Goal: Transaction & Acquisition: Purchase product/service

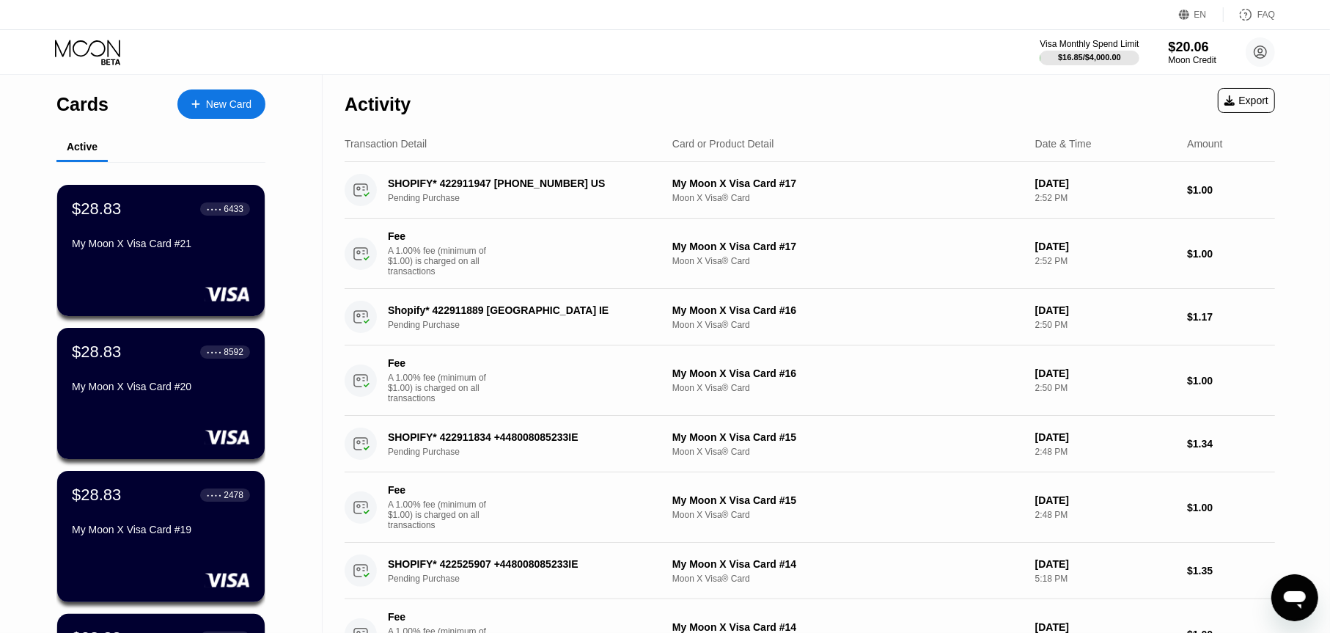
click at [132, 57] on div at bounding box center [100, 53] width 90 height 26
click at [109, 52] on icon at bounding box center [89, 53] width 68 height 26
click at [252, 102] on div "New Card" at bounding box center [221, 103] width 88 height 29
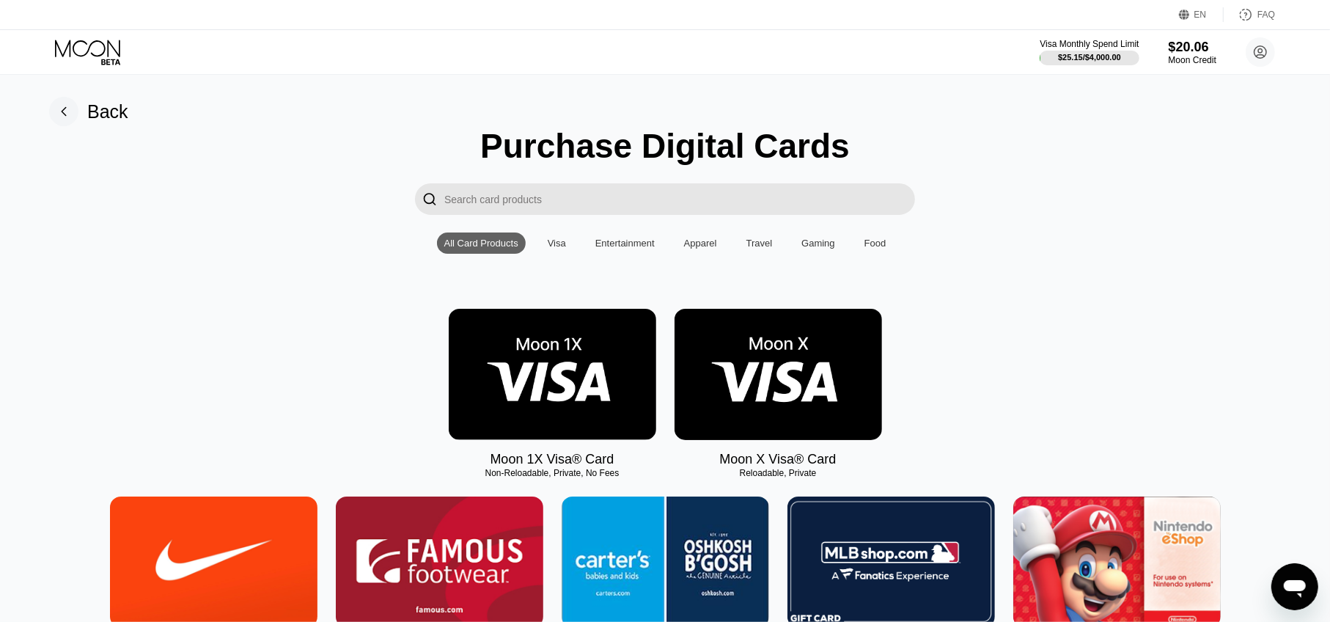
click at [772, 395] on img at bounding box center [777, 374] width 207 height 131
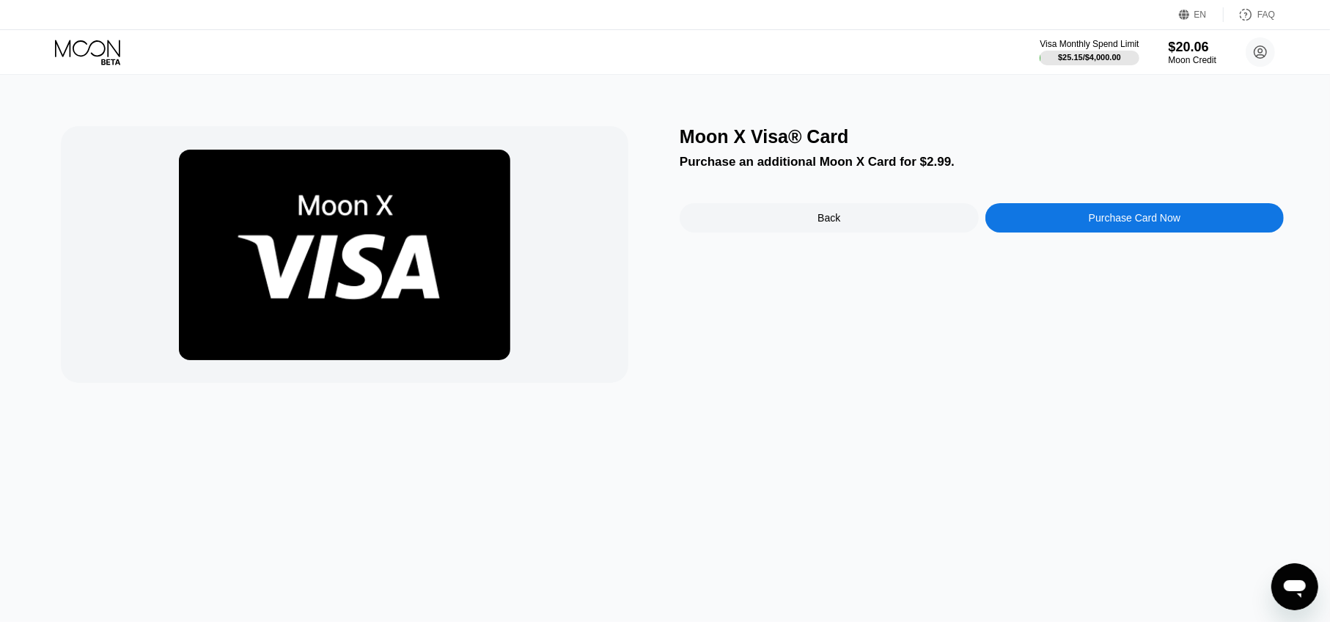
click at [1052, 242] on div "Moon X Visa® Card Purchase an additional Moon X Card for $2.99. Back Purchase C…" at bounding box center [982, 254] width 604 height 257
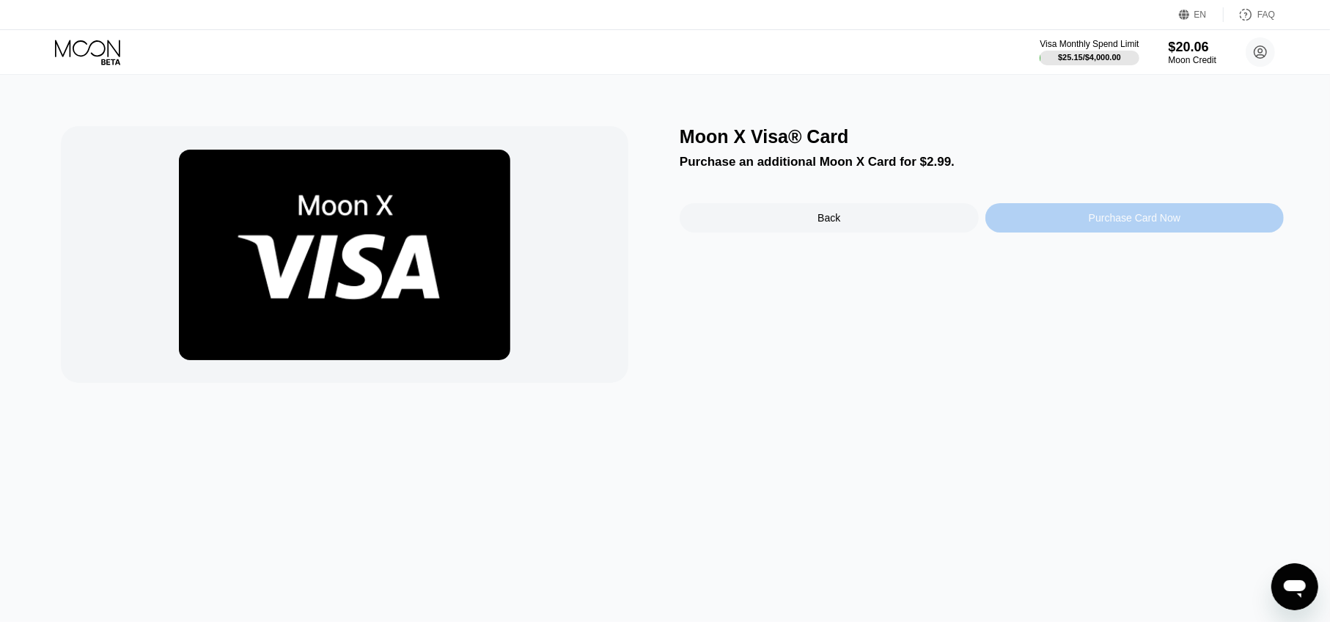
click at [1057, 228] on div "Purchase Card Now" at bounding box center [1134, 217] width 299 height 29
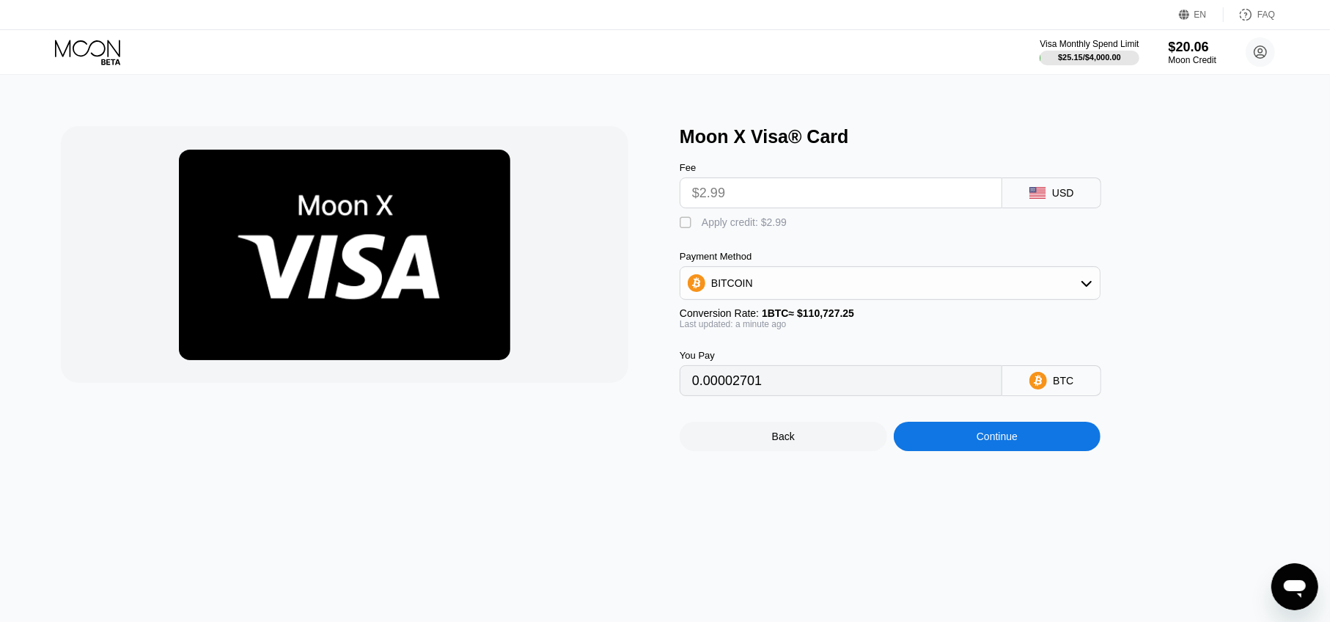
click at [730, 221] on div " Apply credit: $2.99" at bounding box center [914, 219] width 469 height 22
click at [729, 224] on div "Apply credit: $2.99" at bounding box center [744, 222] width 85 height 12
type input "0"
click at [1035, 438] on div "Continue" at bounding box center [997, 436] width 207 height 29
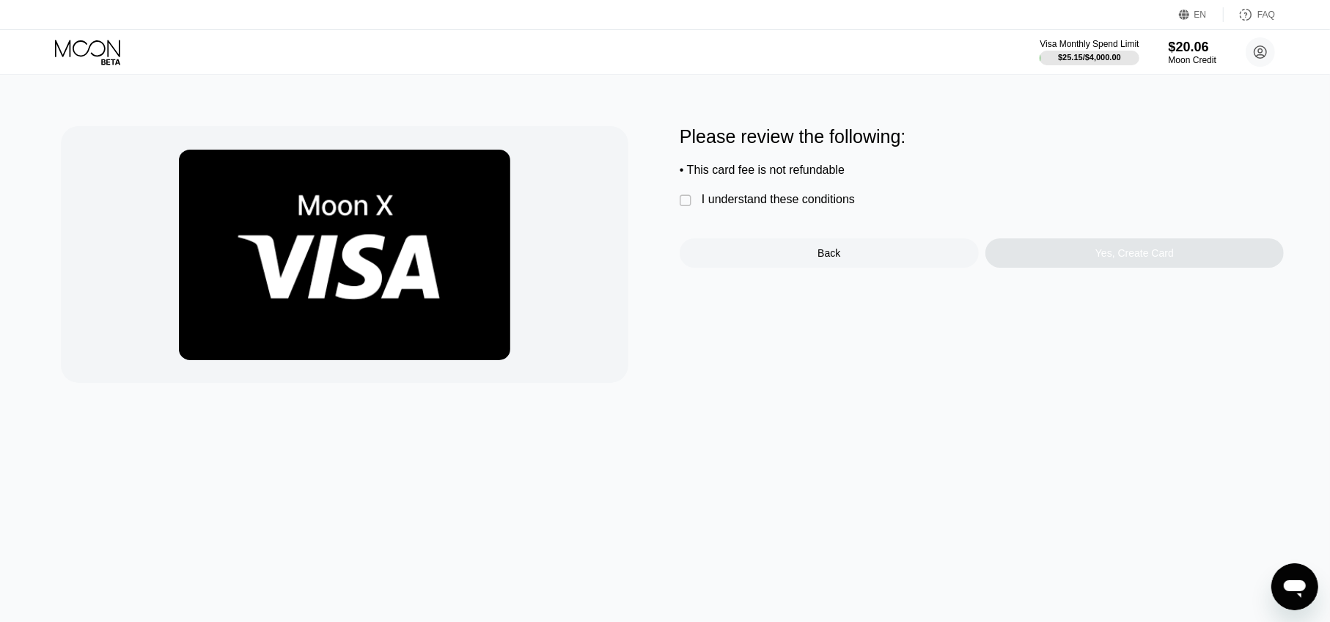
click at [746, 216] on div "Please review the following: • This card fee is not refundable  I understand t…" at bounding box center [982, 196] width 604 height 141
click at [746, 208] on div " I understand these conditions" at bounding box center [771, 200] width 183 height 15
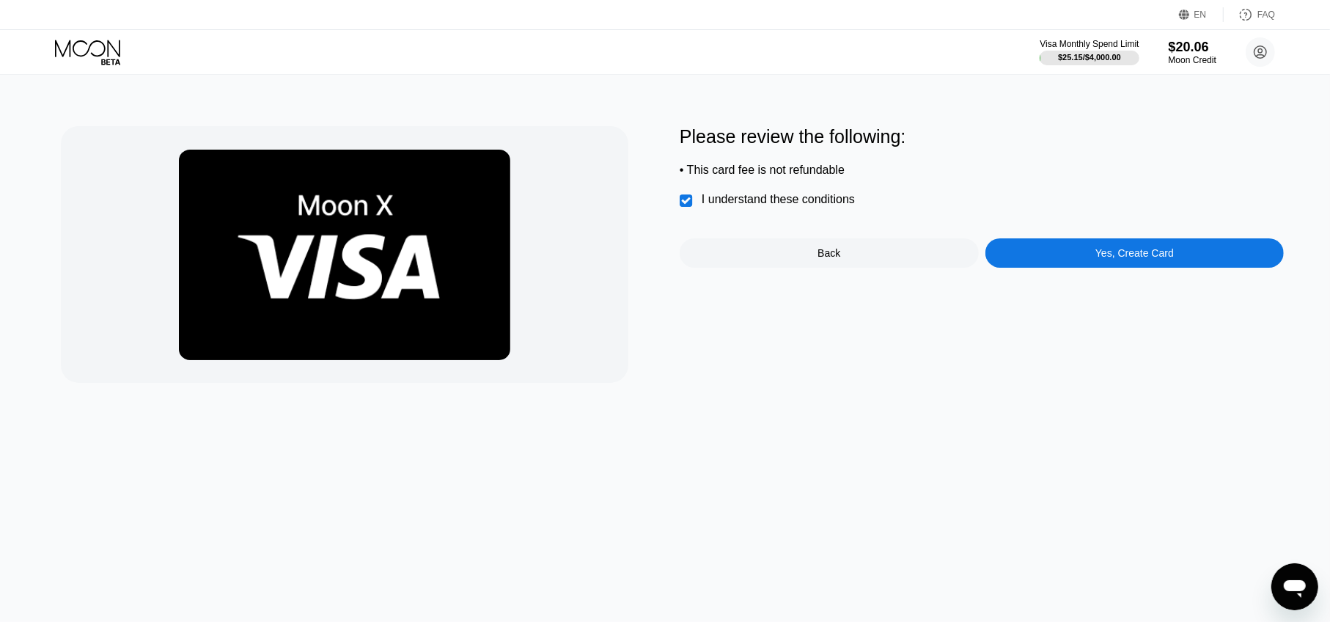
click at [1124, 268] on div "Yes, Create Card" at bounding box center [1134, 252] width 299 height 29
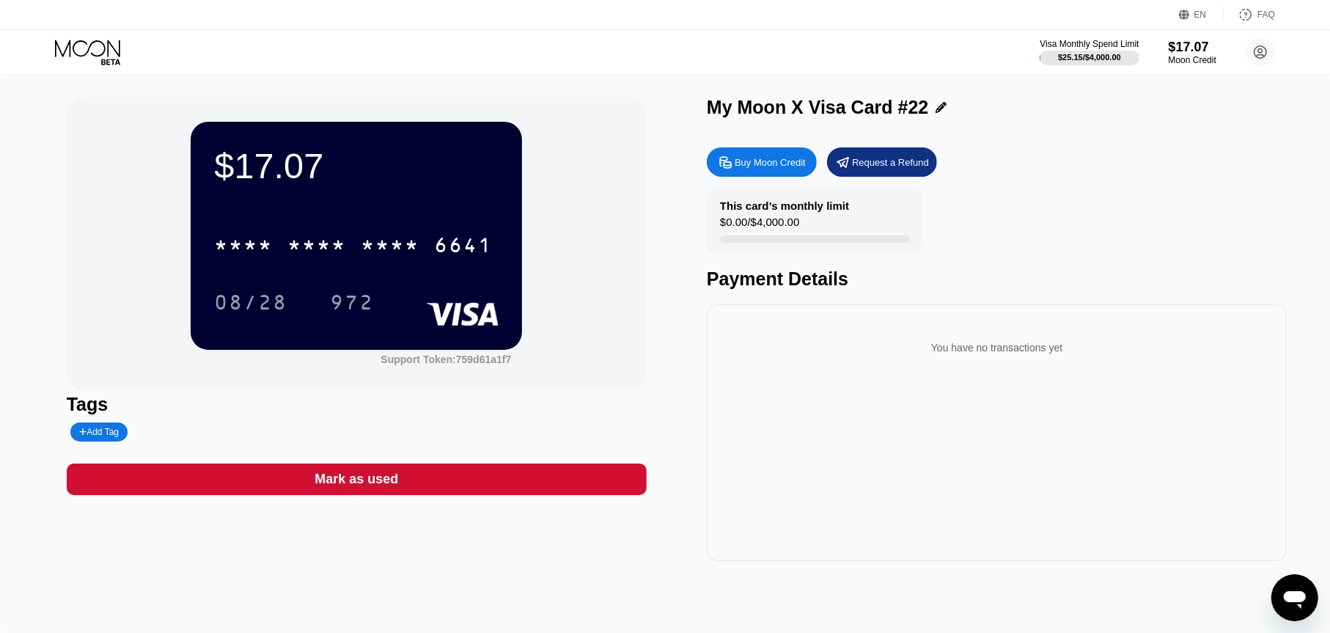
click at [97, 54] on icon at bounding box center [89, 53] width 68 height 26
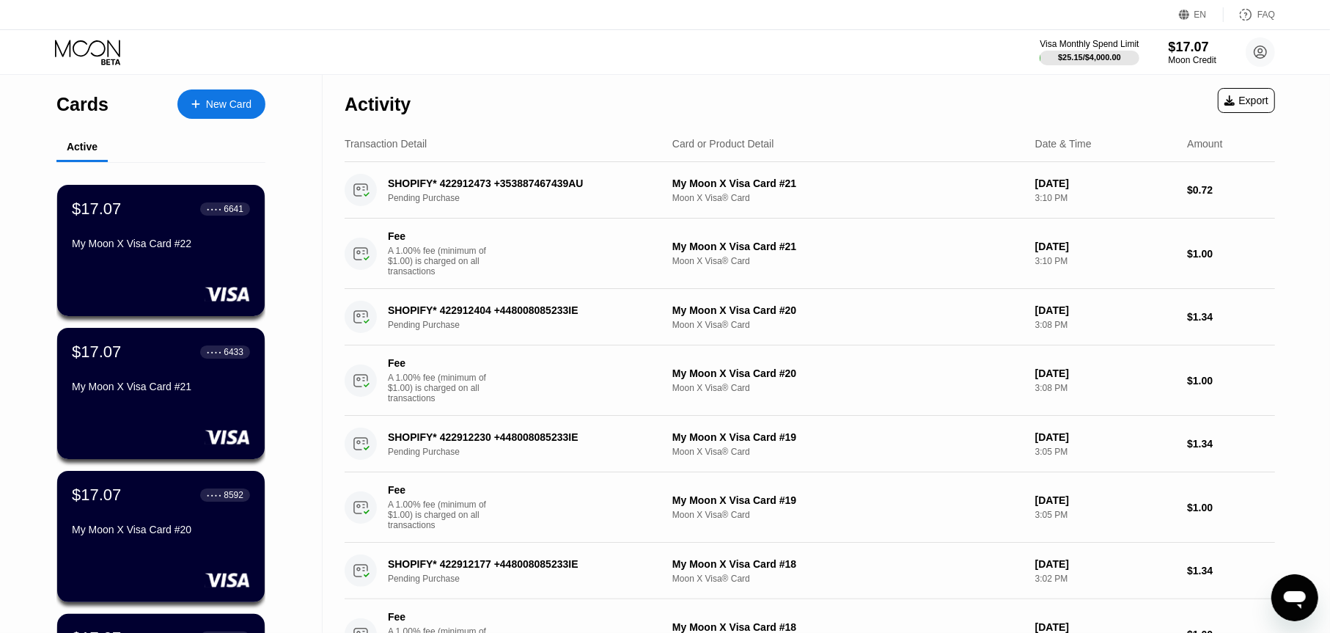
click at [205, 107] on div at bounding box center [203, 104] width 6 height 12
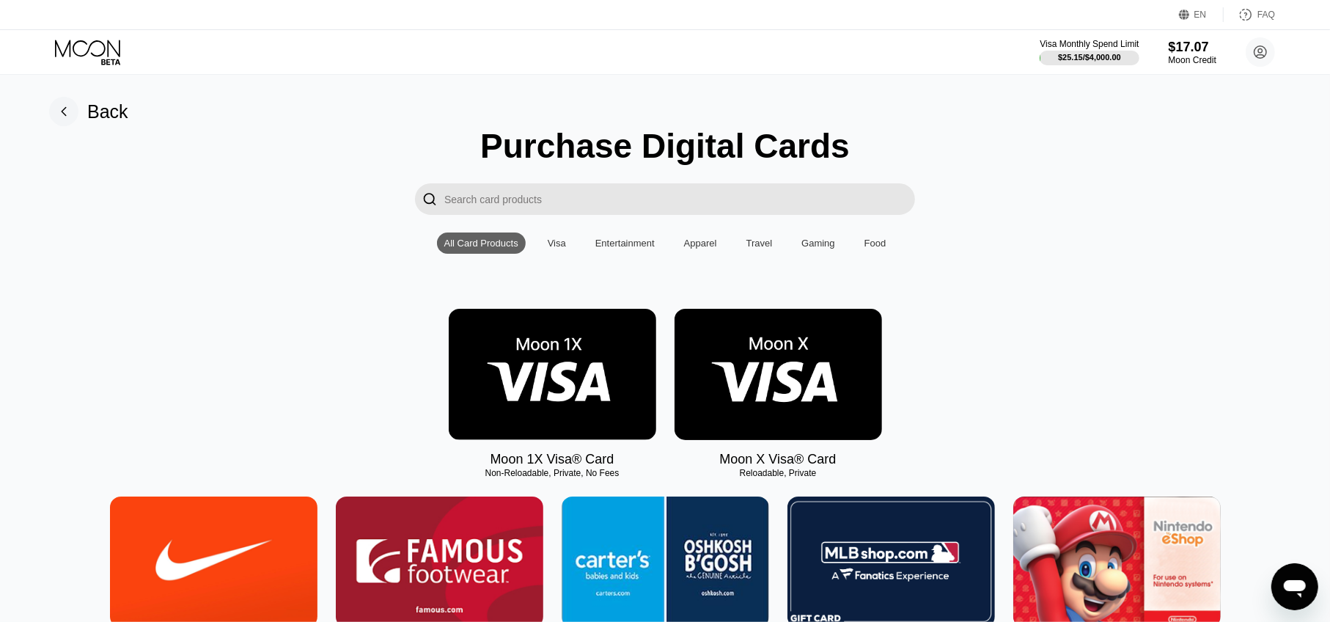
click at [779, 340] on img at bounding box center [777, 374] width 207 height 131
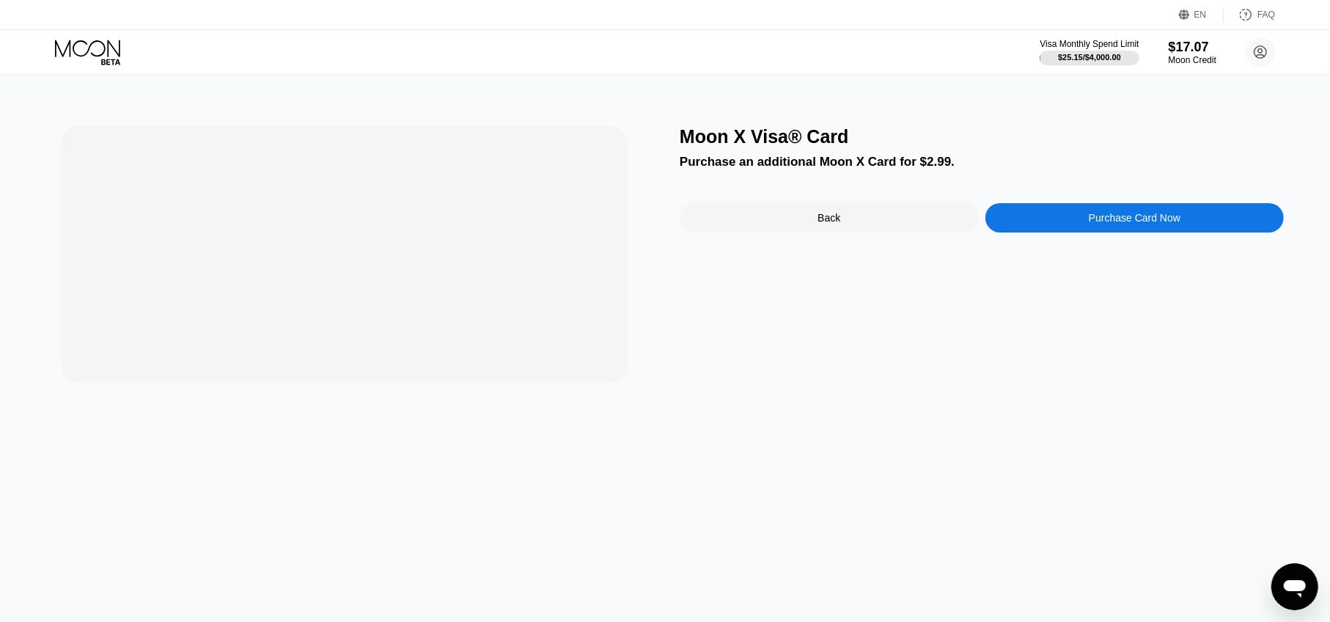
click at [1092, 216] on div "Purchase Card Now" at bounding box center [1134, 217] width 299 height 29
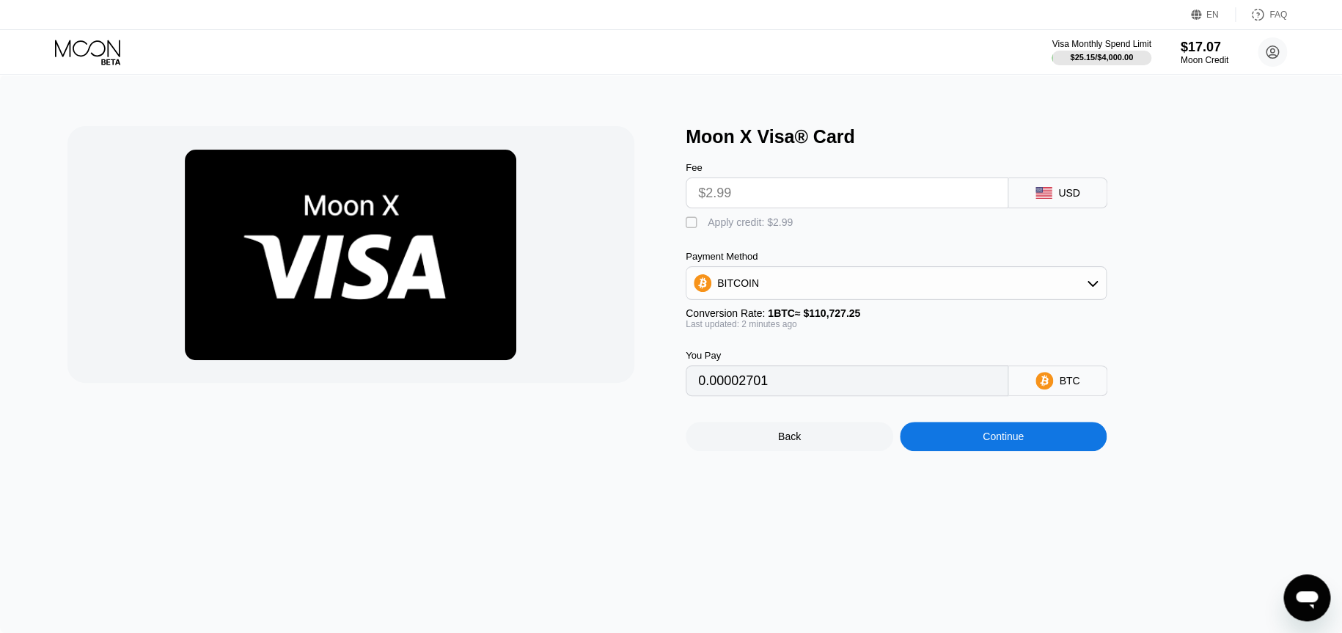
click at [721, 224] on div "Apply credit: $2.99" at bounding box center [749, 222] width 85 height 12
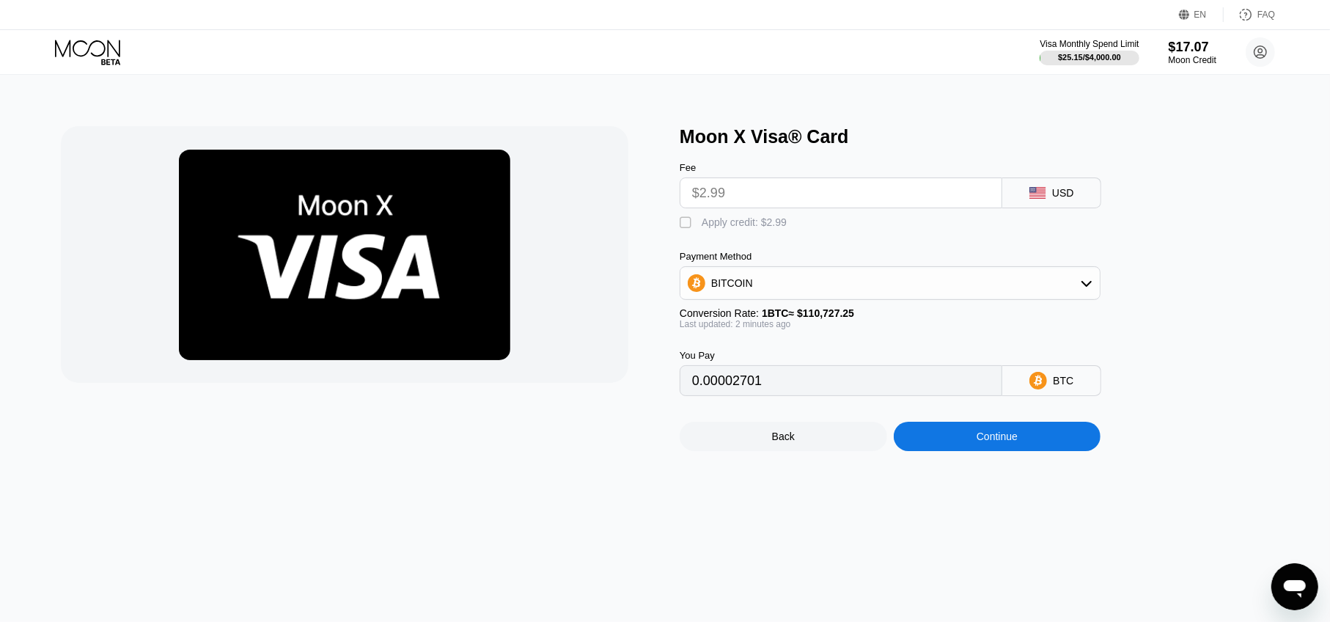
type input "0"
click at [1009, 440] on div "Continue" at bounding box center [997, 436] width 207 height 29
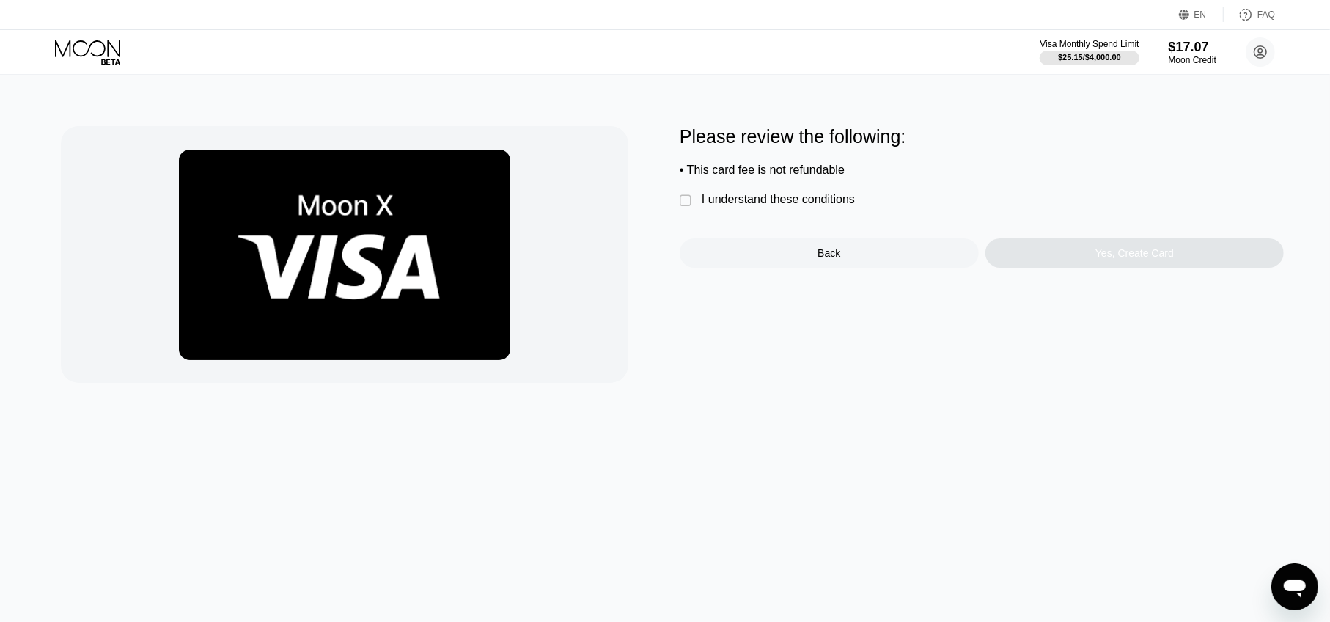
click at [781, 197] on div "I understand these conditions" at bounding box center [778, 199] width 153 height 13
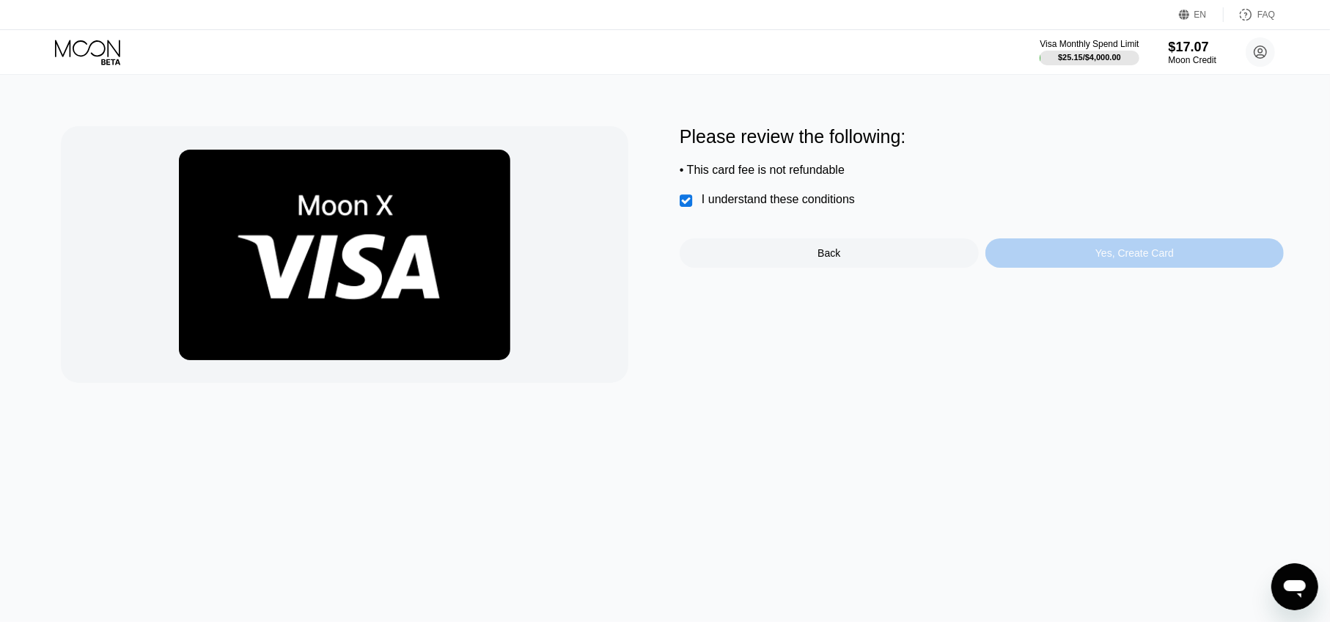
click at [1152, 259] on div "Yes, Create Card" at bounding box center [1134, 253] width 78 height 12
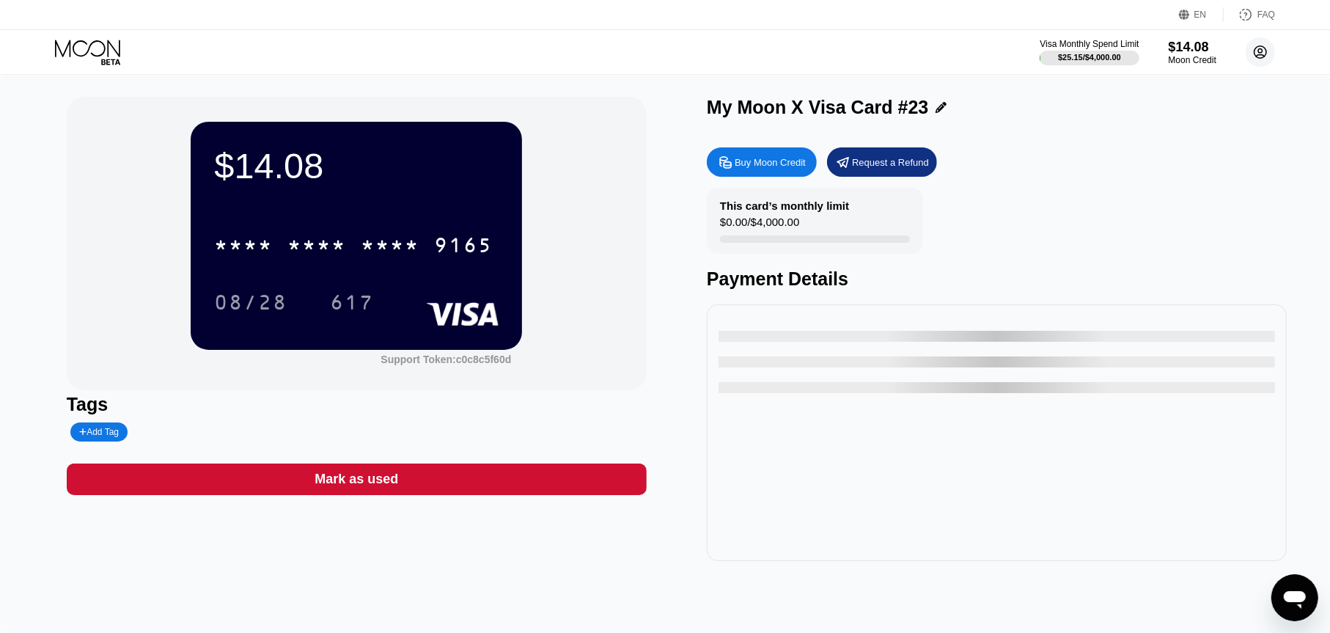
click at [1246, 54] on circle at bounding box center [1260, 51] width 29 height 29
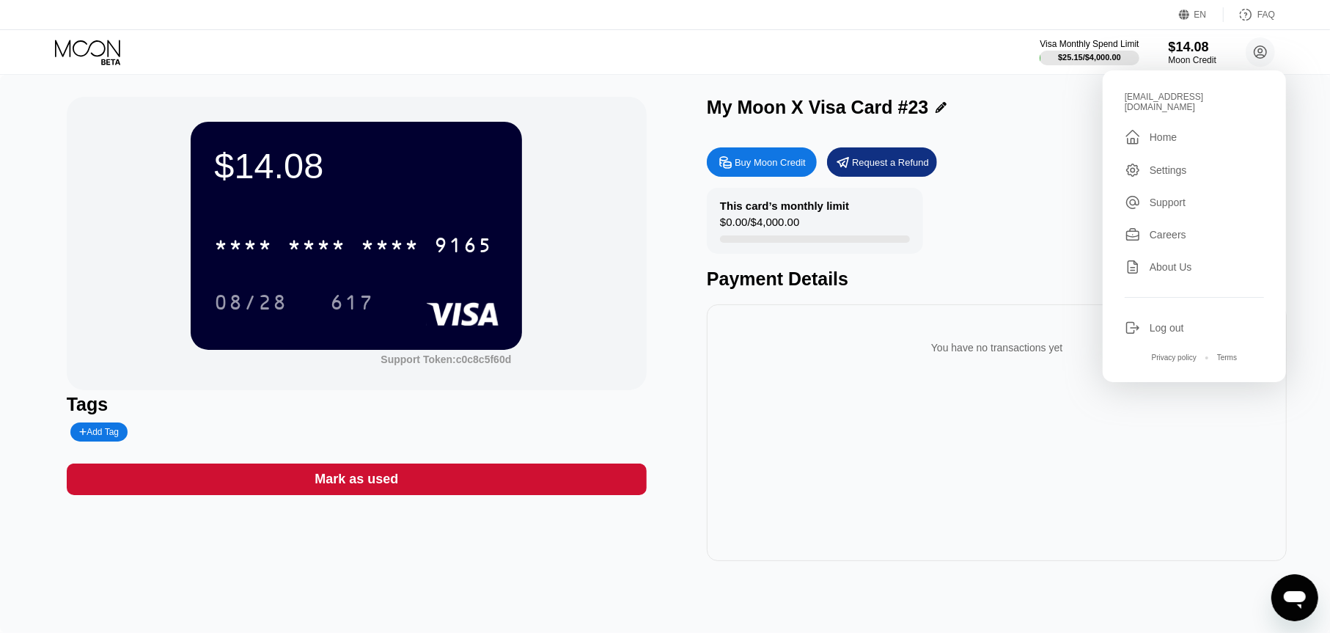
click at [1178, 100] on div "[EMAIL_ADDRESS][DOMAIN_NAME]" at bounding box center [1194, 102] width 139 height 21
copy div "[EMAIL_ADDRESS][DOMAIN_NAME] "
click at [90, 72] on div "Visa Monthly Spend Limit $25.15 / $4,000.00 $14.08 Moon Credit [EMAIL_ADDRESS][…" at bounding box center [665, 52] width 1330 height 44
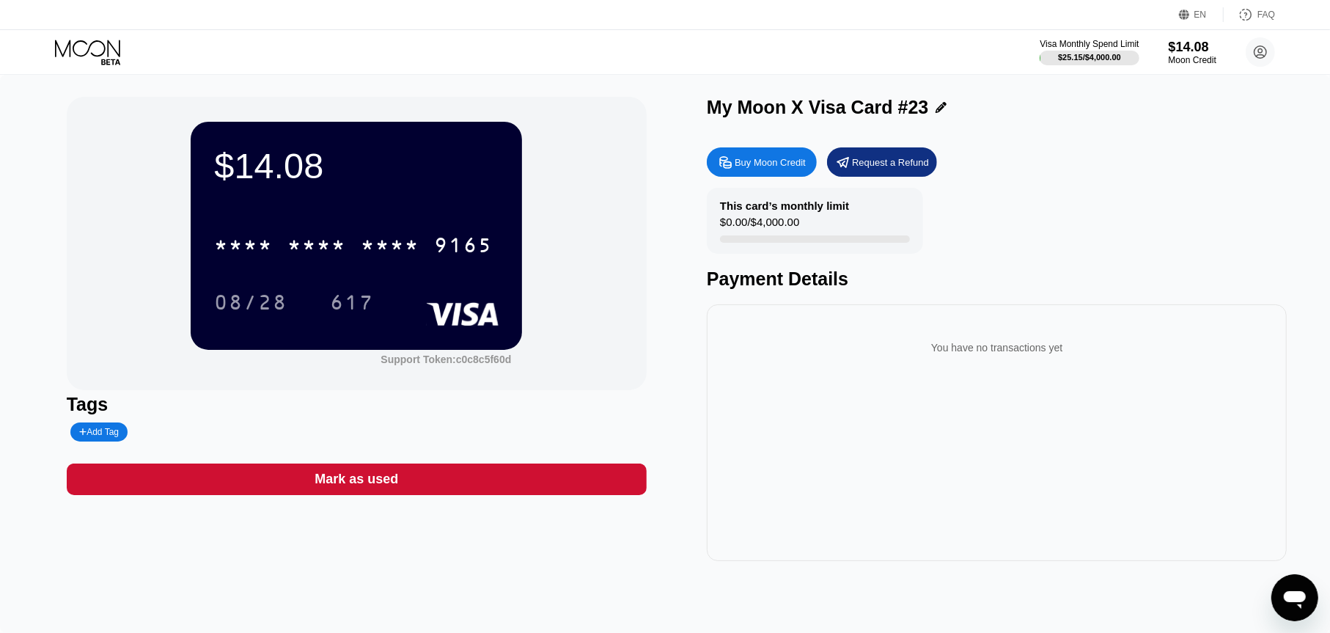
click at [100, 53] on icon at bounding box center [89, 53] width 68 height 26
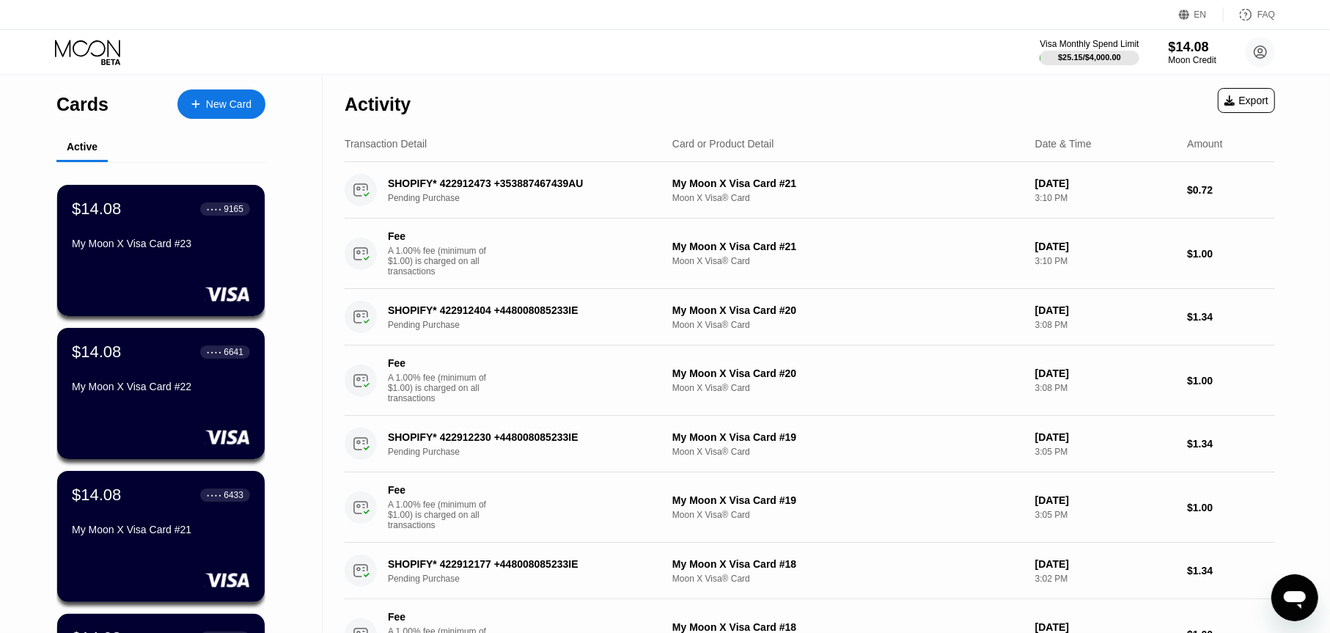
click at [220, 103] on div "New Card" at bounding box center [228, 104] width 45 height 12
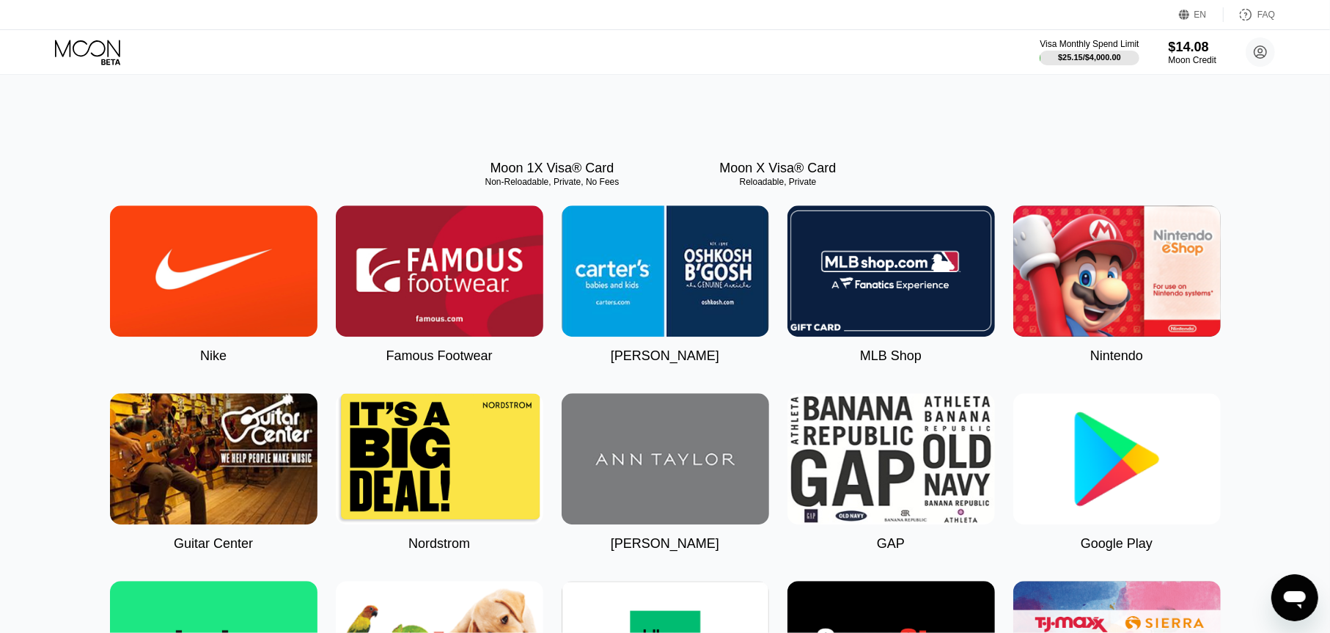
click at [774, 149] on div at bounding box center [777, 83] width 207 height 131
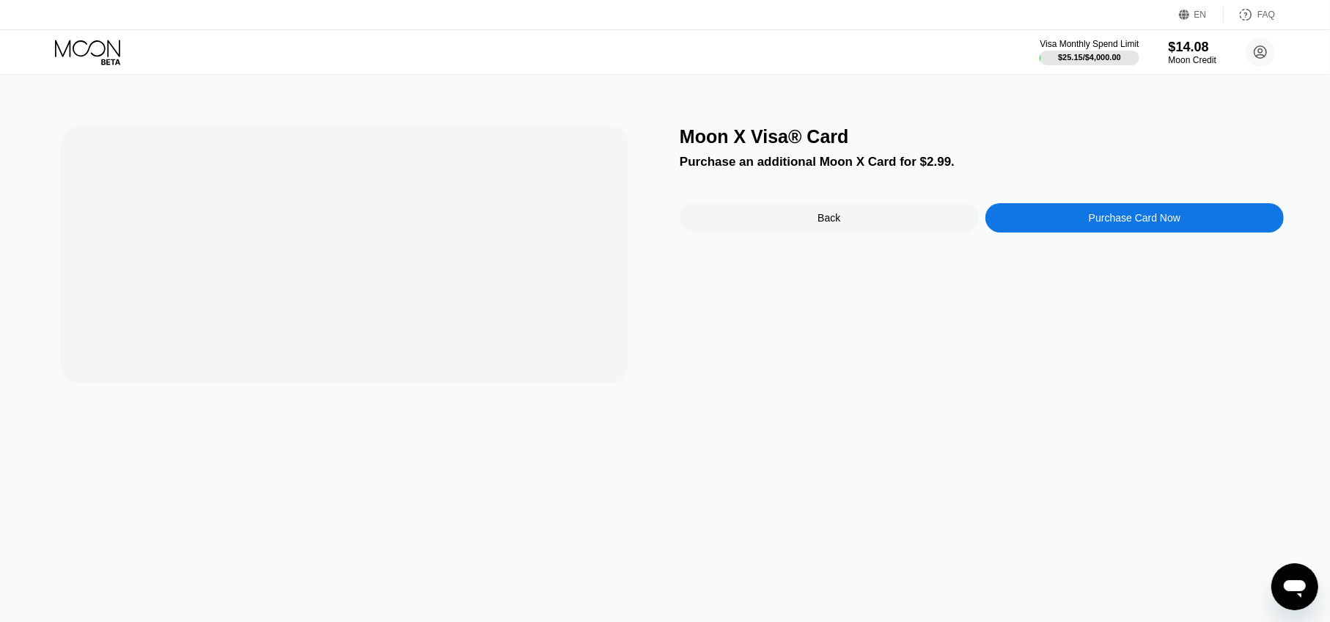
click at [784, 371] on div "Moon X Visa® Card Purchase an additional Moon X Card for $2.99. Back Purchase C…" at bounding box center [982, 254] width 604 height 257
click at [1070, 196] on div "Moon X Visa® Card Purchase an additional Moon X Card for $2.99. Back Purchase C…" at bounding box center [982, 254] width 604 height 257
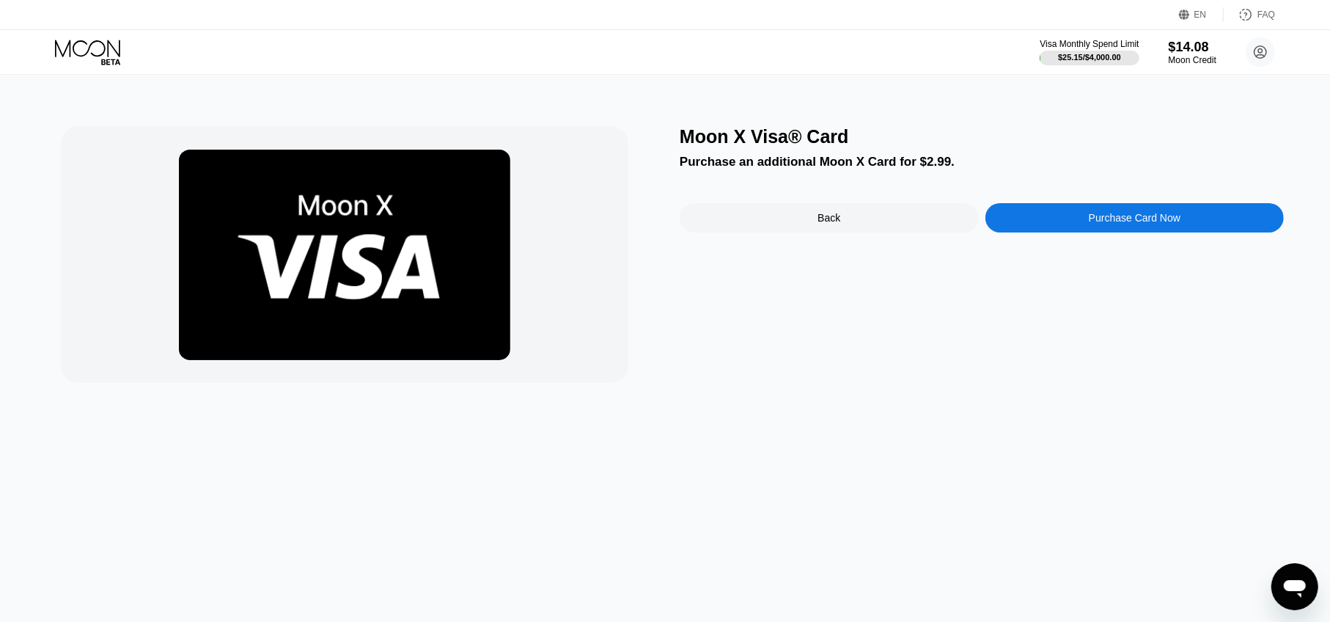
click at [1071, 221] on div "Purchase Card Now" at bounding box center [1134, 217] width 299 height 29
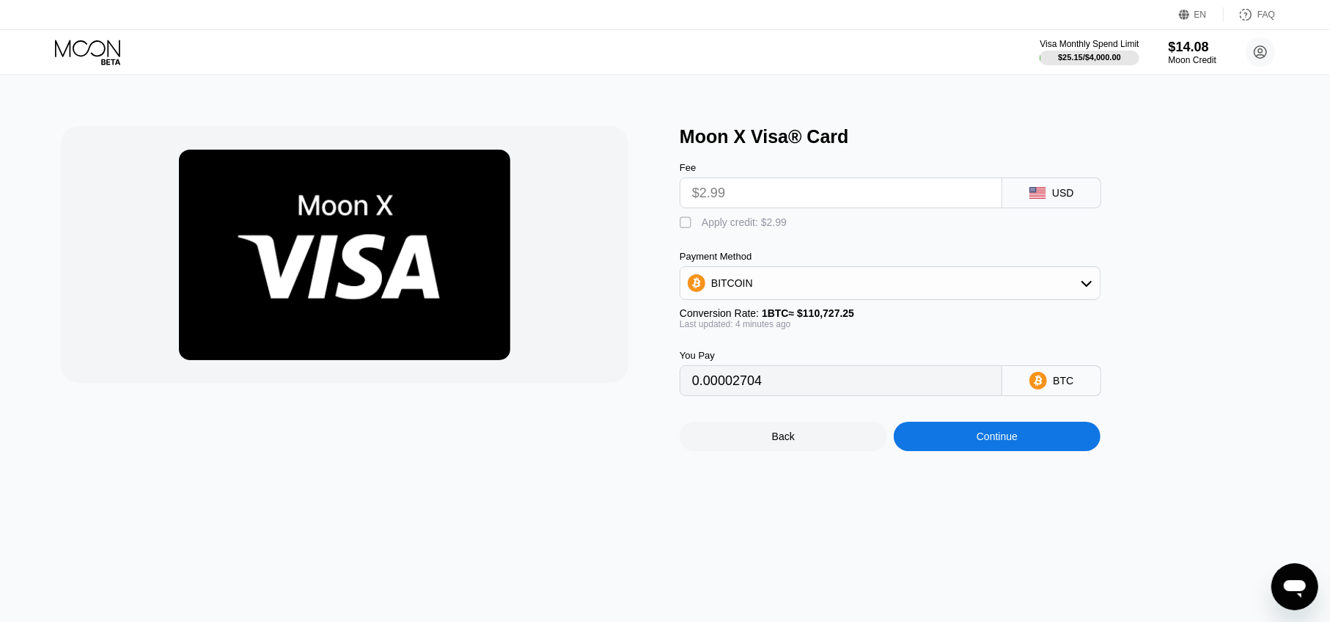
click at [724, 224] on div "Apply credit: $2.99" at bounding box center [744, 222] width 85 height 12
type input "0"
click at [1000, 429] on div "Back Continue" at bounding box center [914, 423] width 469 height 55
click at [998, 437] on div "Continue" at bounding box center [997, 436] width 207 height 29
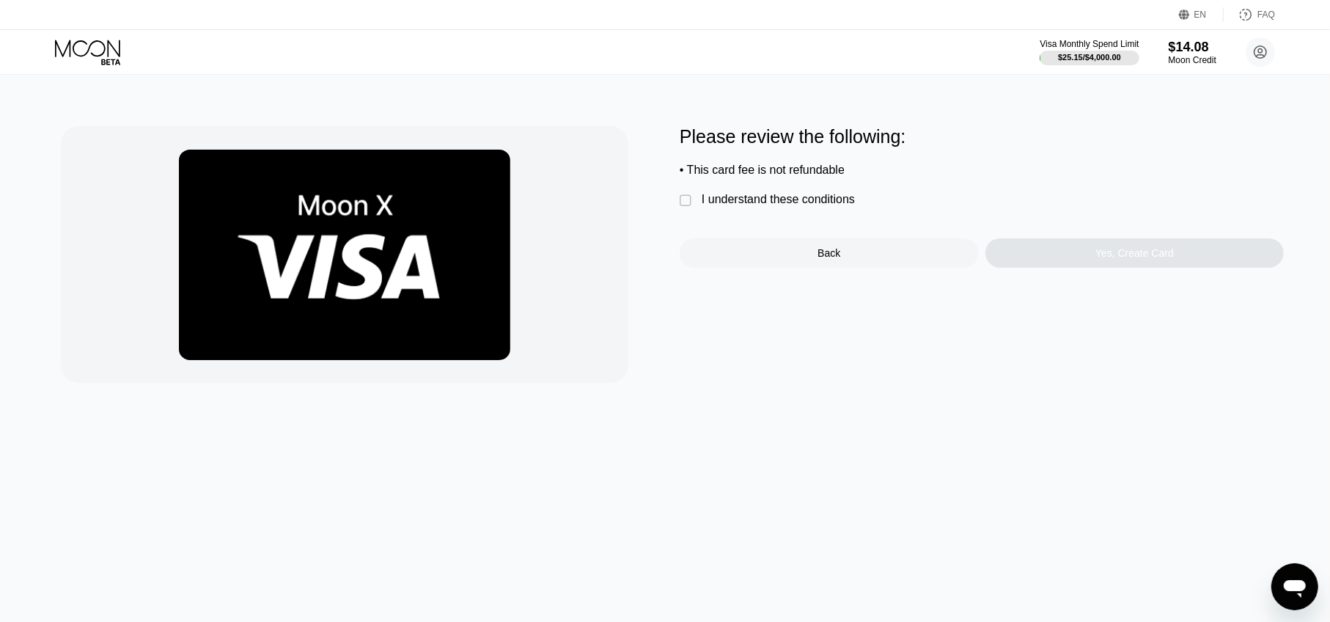
click at [781, 202] on div "I understand these conditions" at bounding box center [778, 199] width 153 height 13
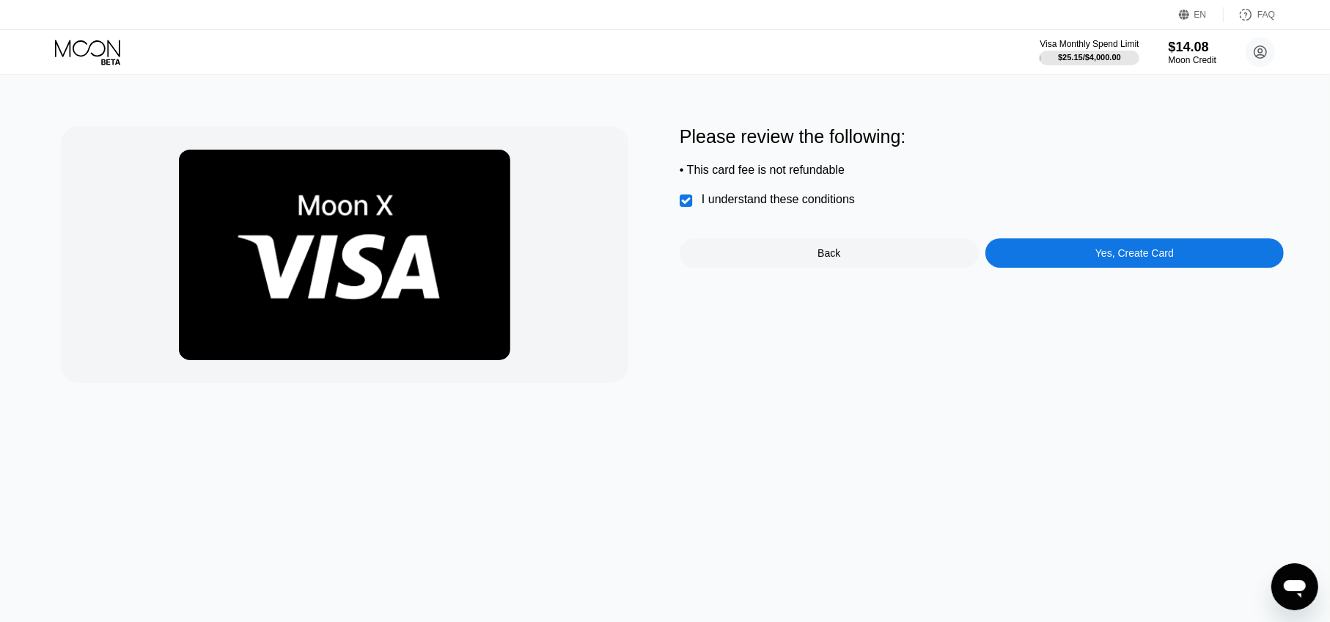
click at [1012, 255] on div "Yes, Create Card" at bounding box center [1134, 252] width 299 height 29
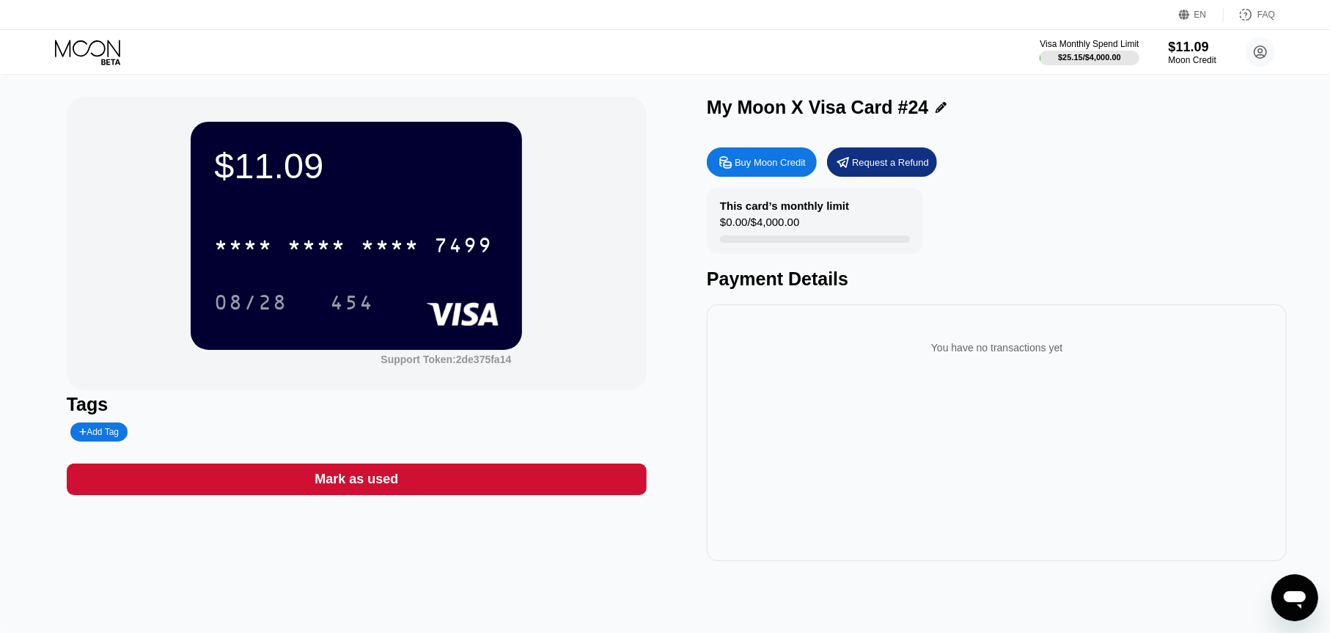
click at [109, 56] on icon at bounding box center [89, 53] width 68 height 26
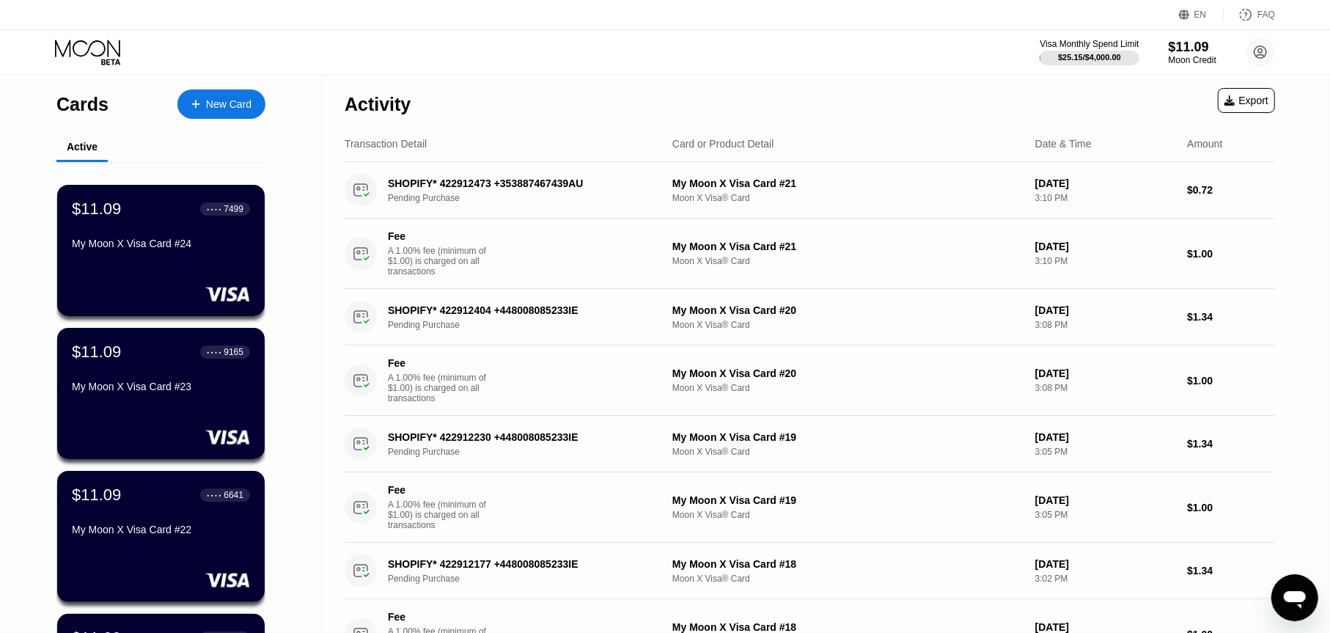
click at [225, 98] on div "New Card" at bounding box center [228, 104] width 45 height 12
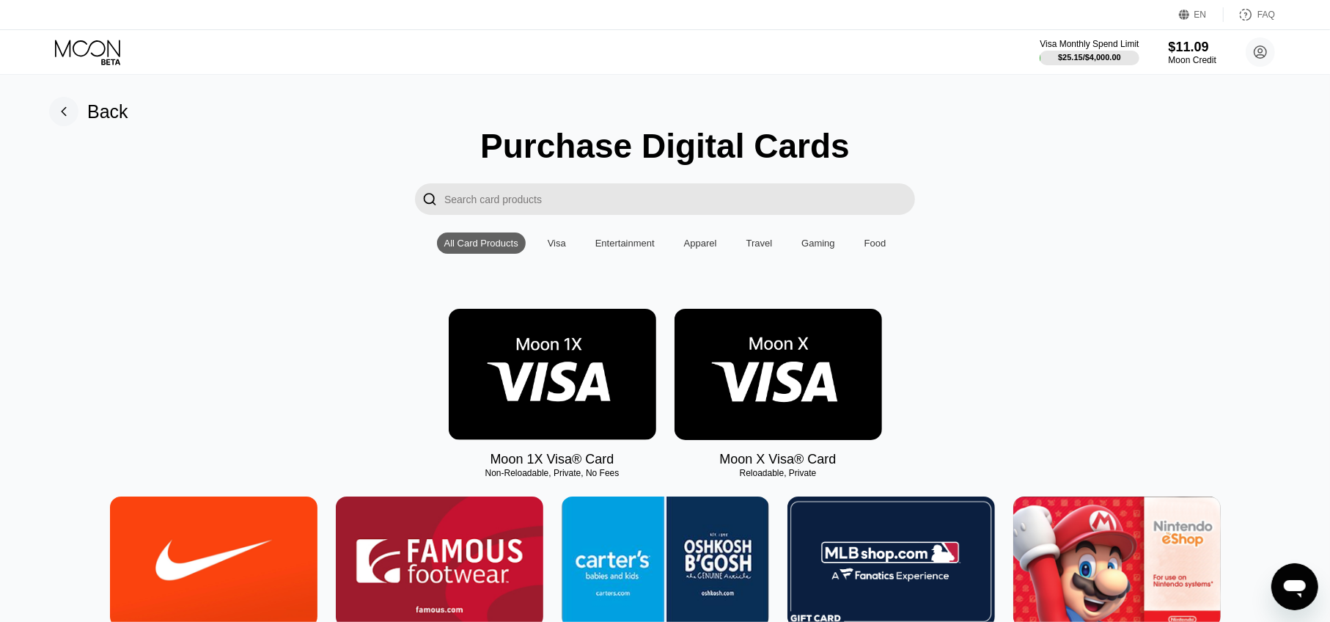
click at [781, 405] on img at bounding box center [777, 374] width 207 height 131
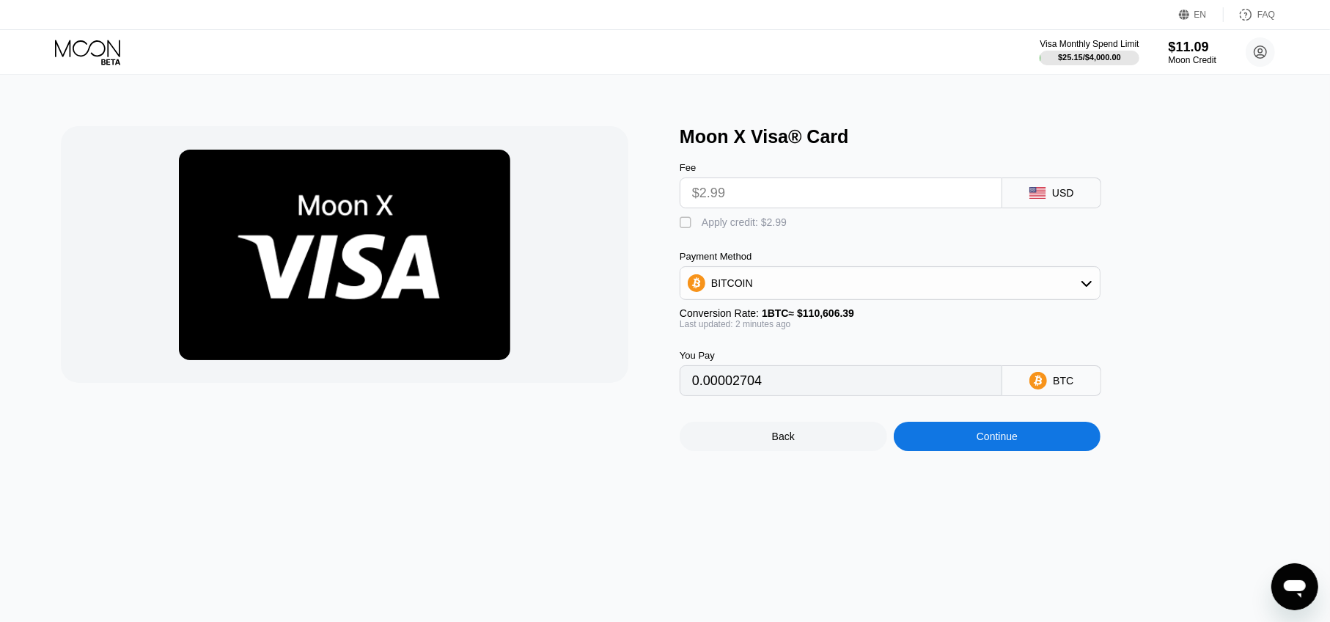
click at [692, 229] on div "" at bounding box center [687, 223] width 15 height 15
type input "0"
click at [991, 479] on div "Moon X Visa® Card Fee $2.99 USD  Apply credit: $2.99 Payment Method BITCOIN Co…" at bounding box center [665, 348] width 1342 height 547
click at [993, 451] on div "Continue" at bounding box center [997, 436] width 207 height 29
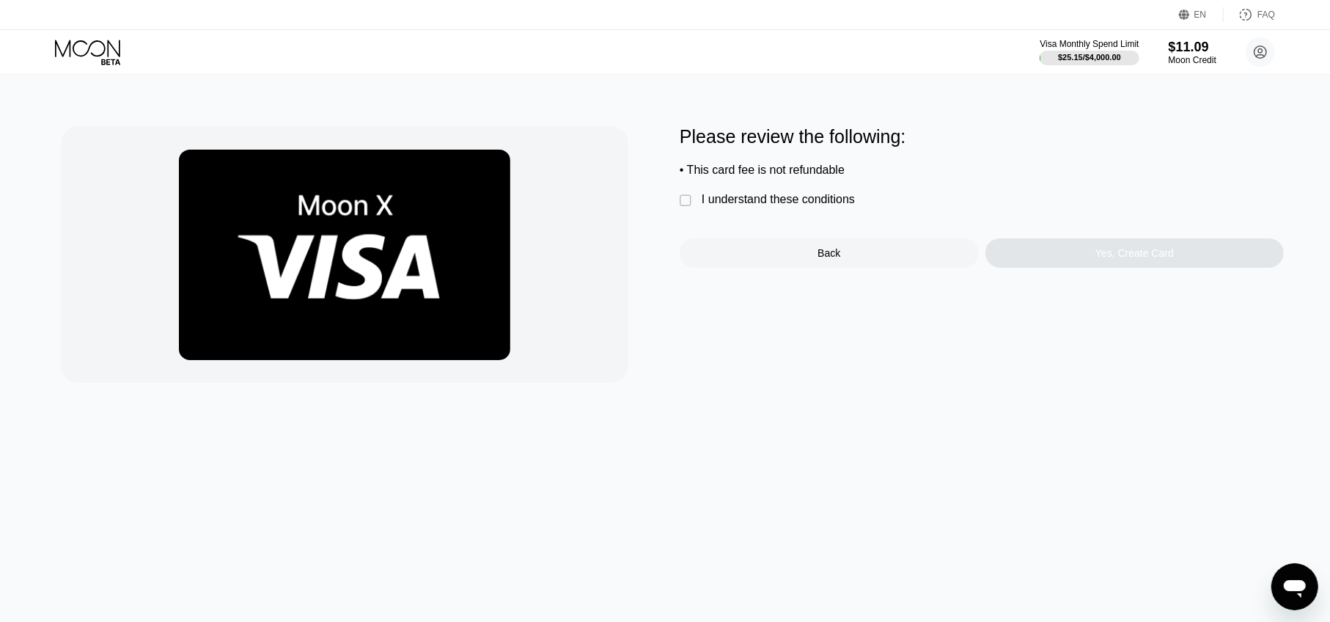
click at [748, 206] on div "I understand these conditions" at bounding box center [778, 199] width 153 height 13
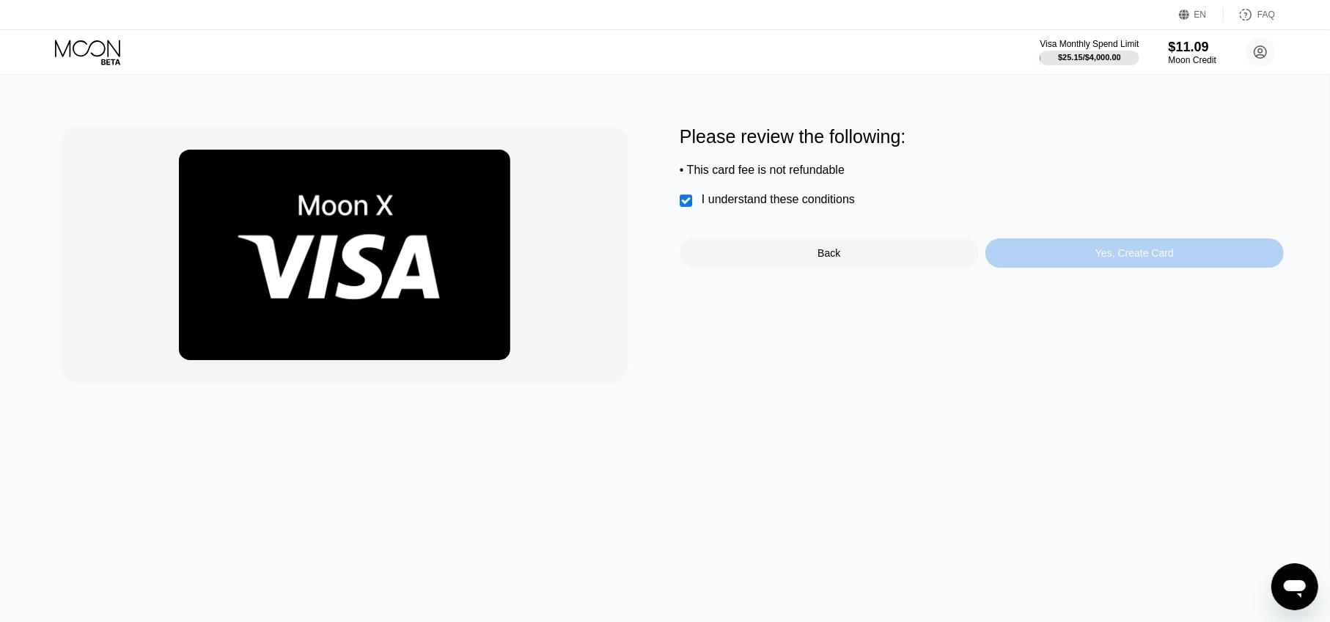
click at [1114, 257] on div "Yes, Create Card" at bounding box center [1134, 253] width 78 height 12
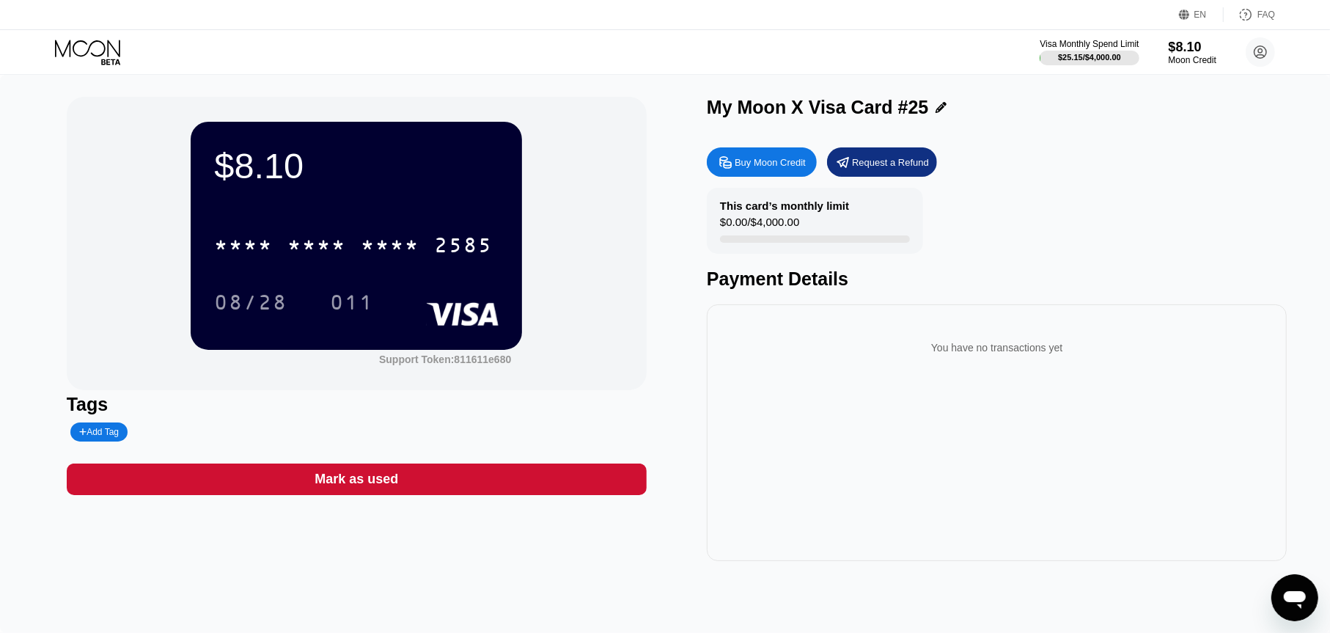
click at [64, 52] on icon at bounding box center [87, 48] width 65 height 17
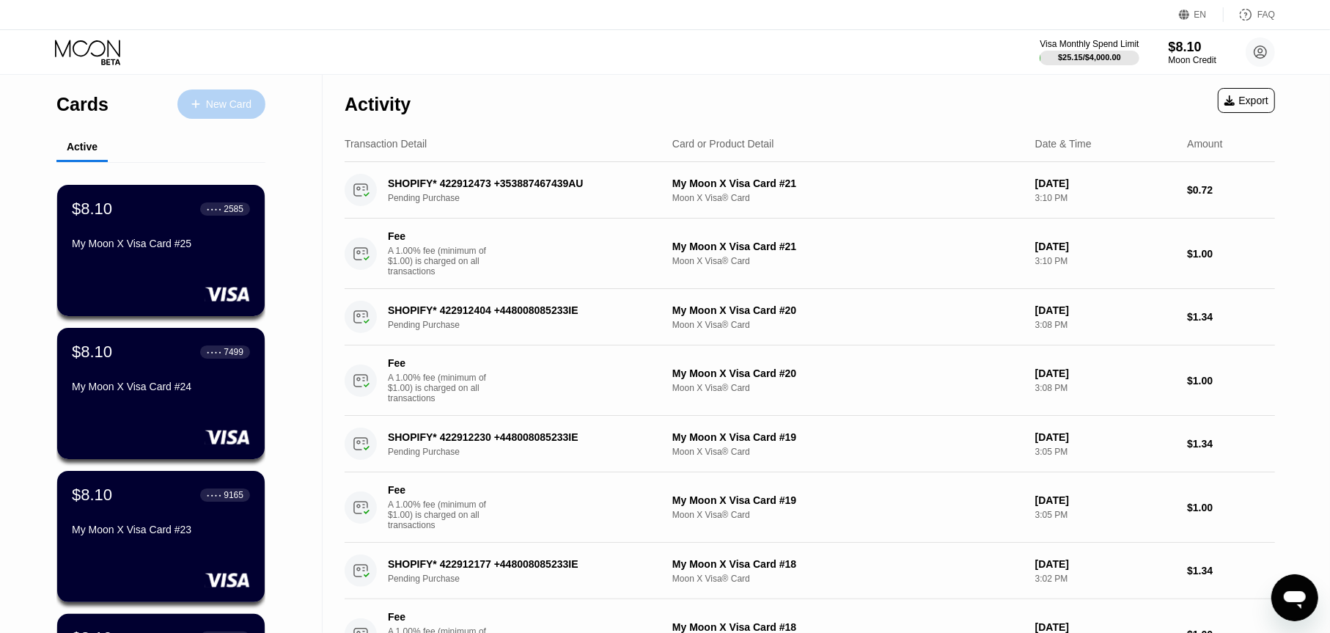
click at [227, 114] on div "New Card" at bounding box center [221, 103] width 88 height 29
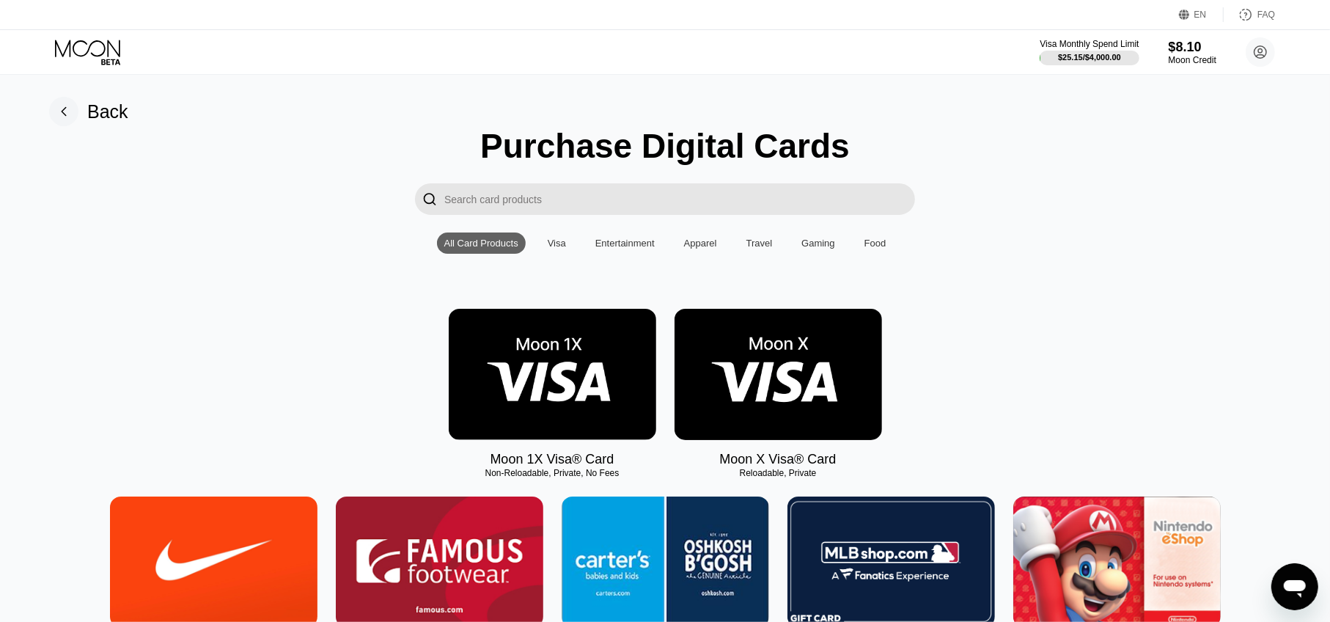
click at [790, 342] on img at bounding box center [777, 374] width 207 height 131
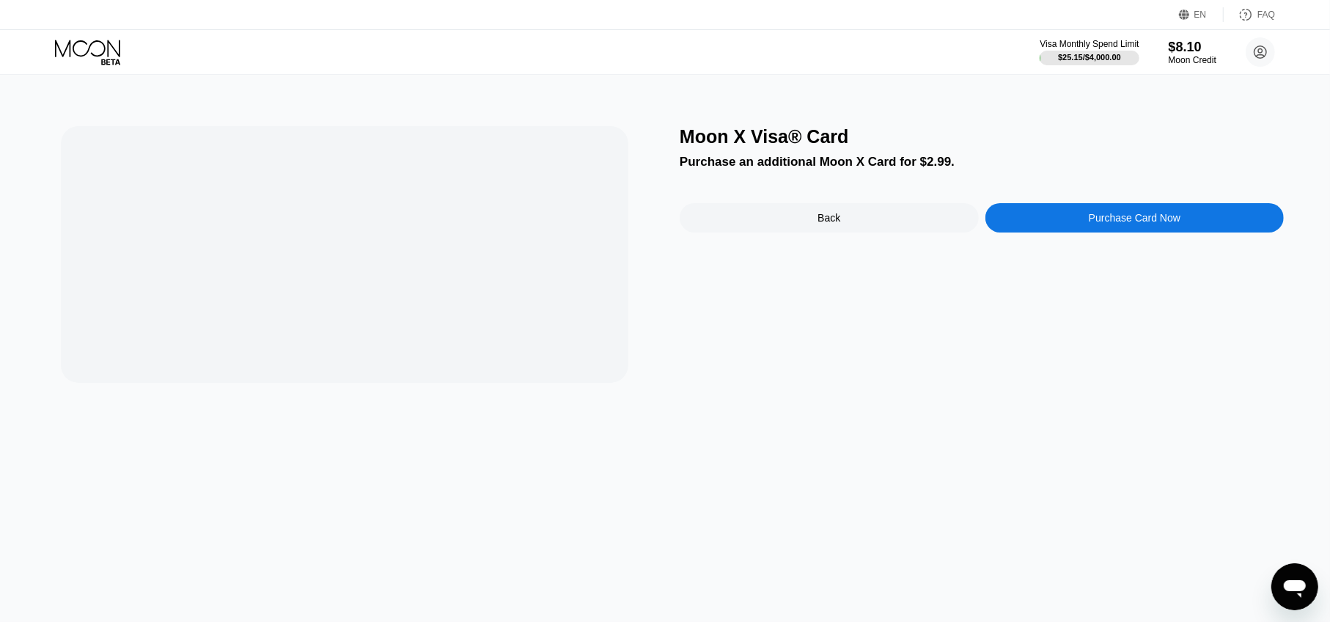
click at [1031, 220] on div "Purchase Card Now" at bounding box center [1134, 217] width 299 height 29
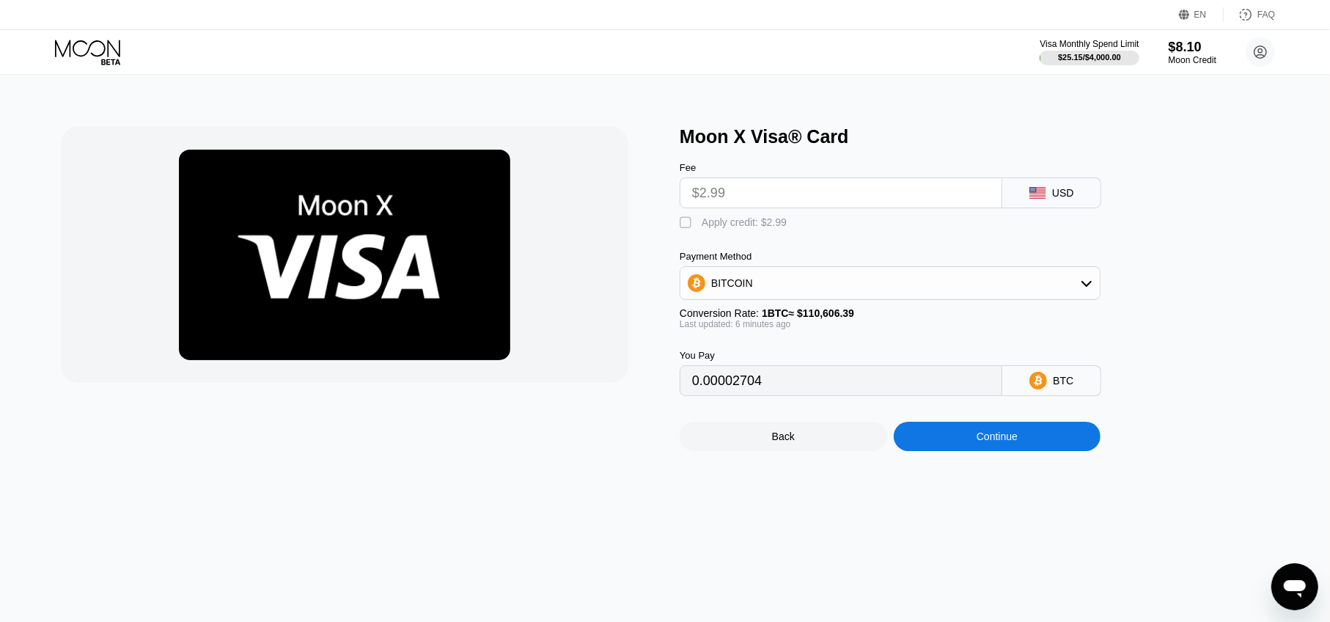
click at [790, 219] on div " Apply credit: $2.99" at bounding box center [737, 223] width 114 height 15
click at [772, 227] on div "Apply credit: $2.99" at bounding box center [744, 222] width 85 height 12
click at [713, 230] on div " Apply credit: $2.99" at bounding box center [737, 223] width 114 height 15
type input "0"
click at [985, 444] on div "Continue" at bounding box center [997, 436] width 207 height 29
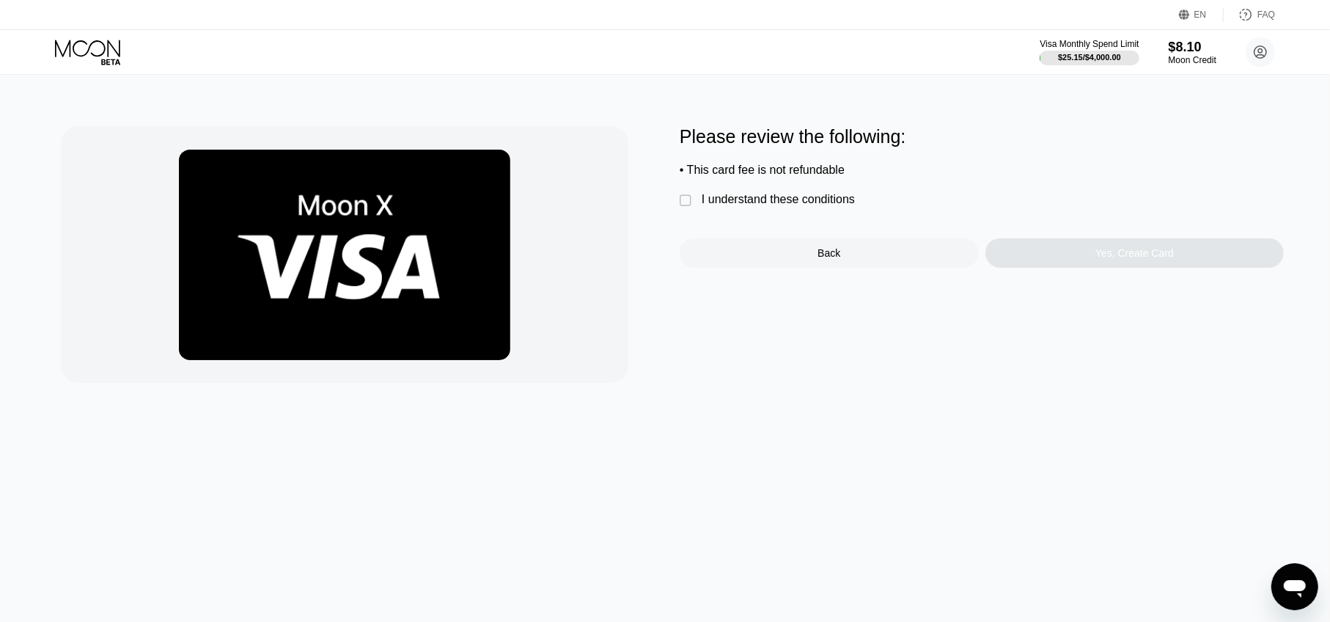
click at [832, 206] on div "I understand these conditions" at bounding box center [778, 199] width 153 height 13
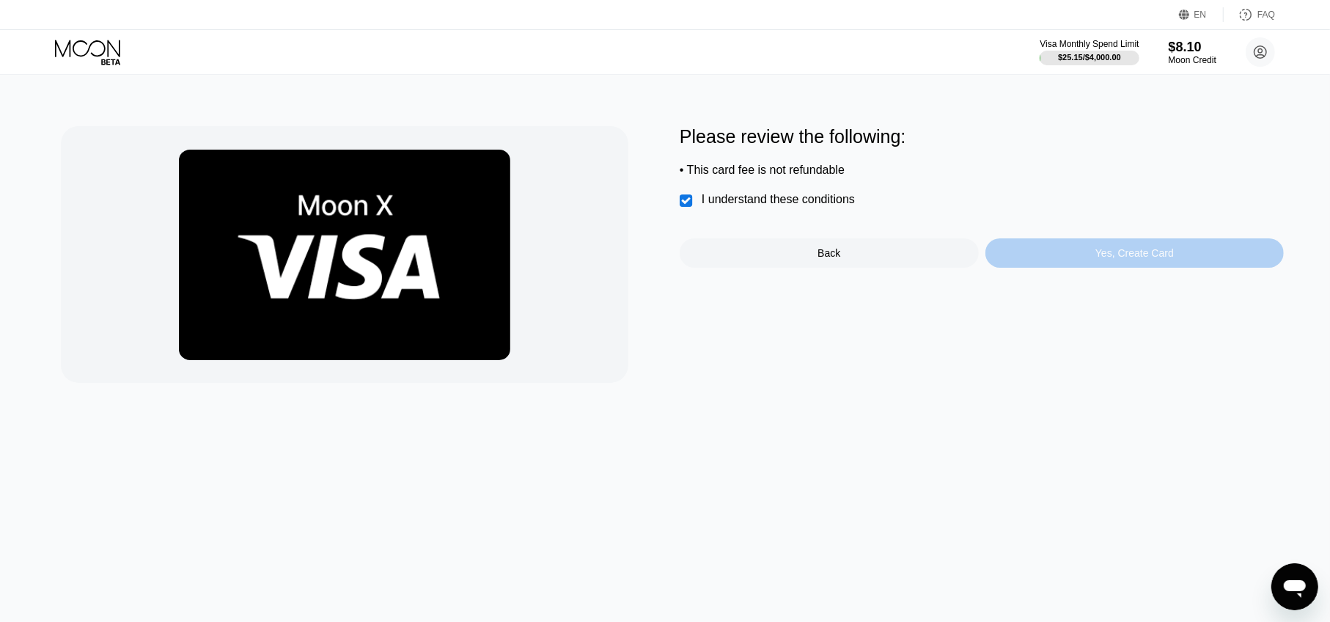
click at [1026, 255] on div "Yes, Create Card" at bounding box center [1134, 252] width 299 height 29
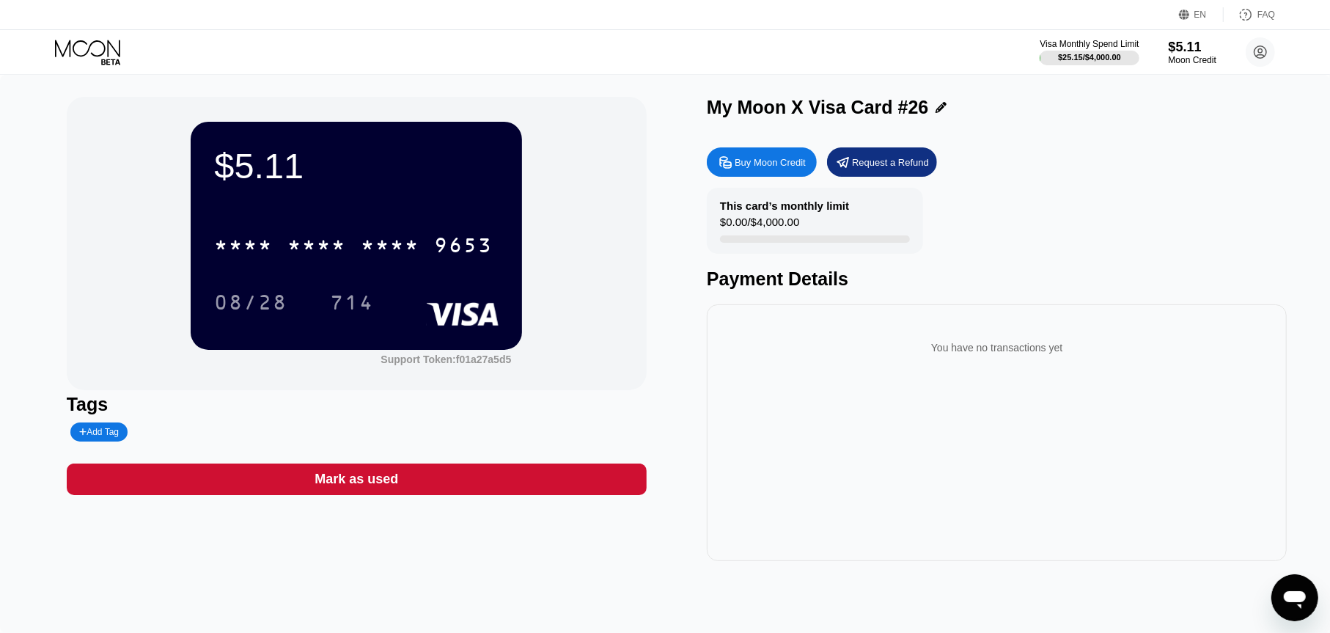
click at [71, 47] on icon at bounding box center [89, 53] width 68 height 26
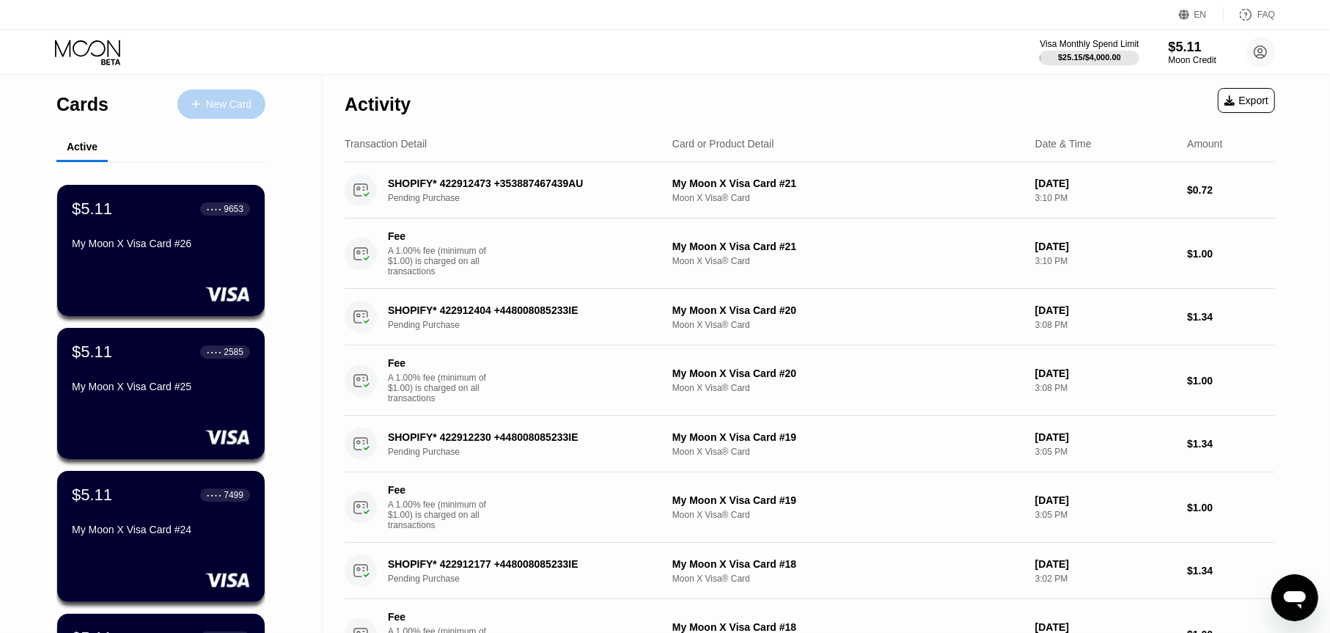
click at [205, 109] on div at bounding box center [203, 104] width 6 height 12
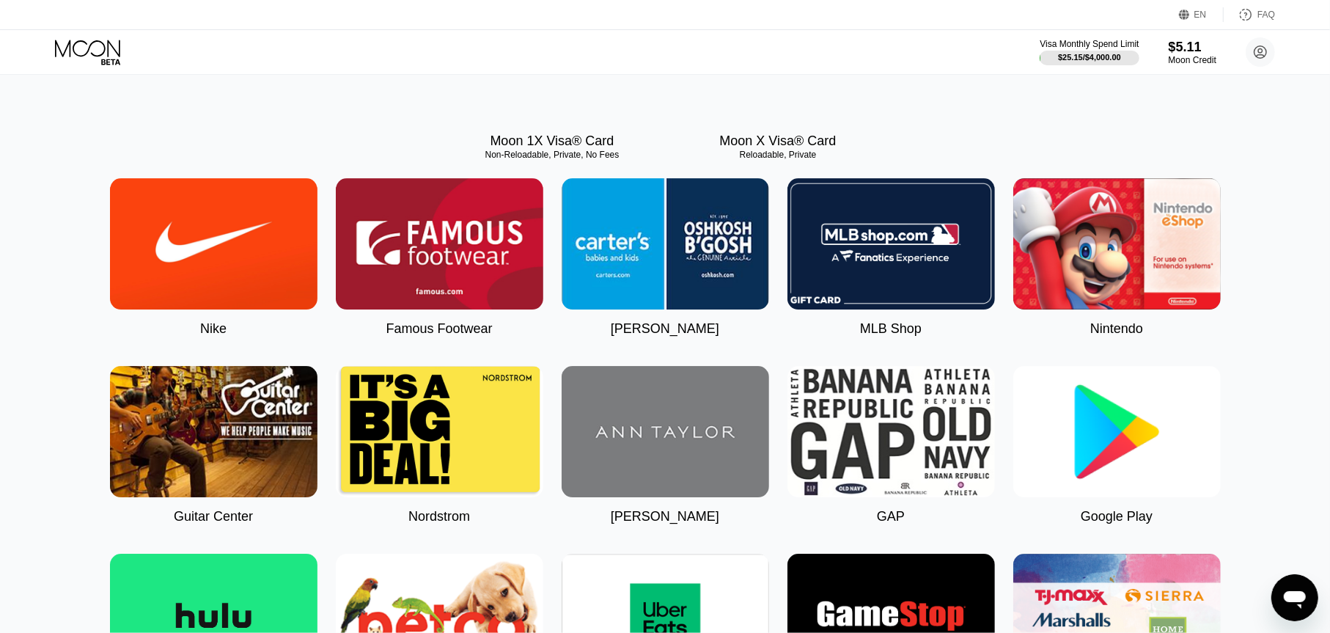
click at [810, 149] on div "Moon X Visa® Card Reloadable, Private" at bounding box center [777, 69] width 207 height 158
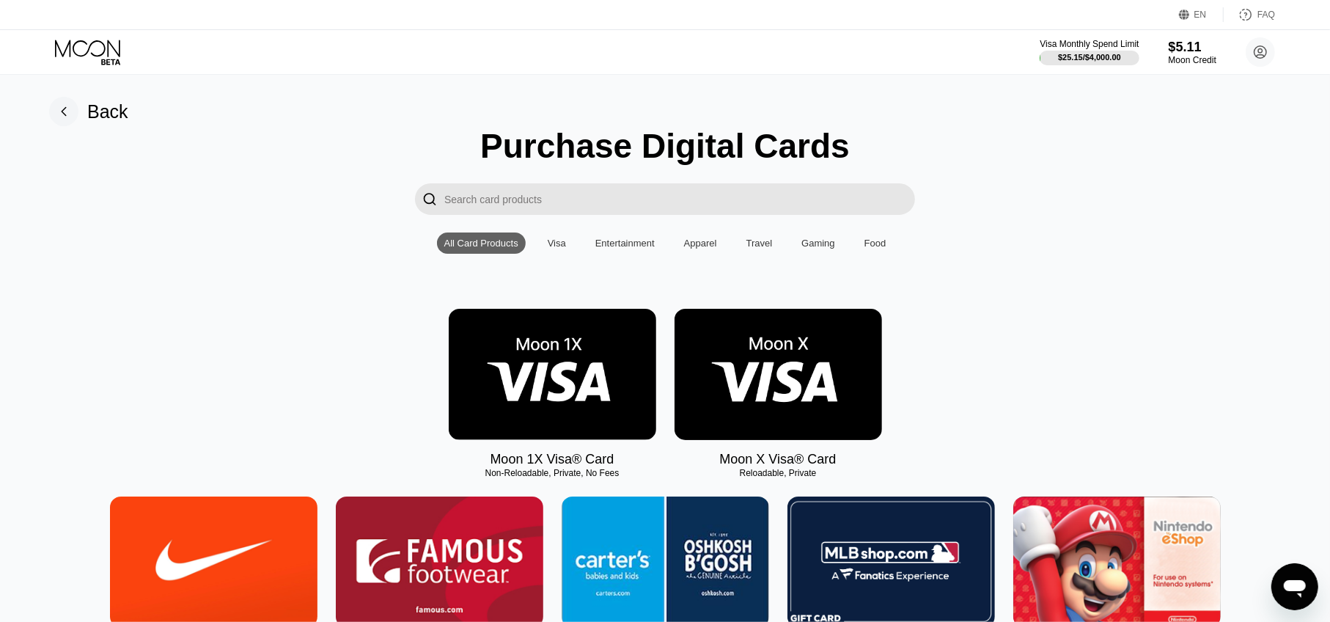
click at [806, 440] on img at bounding box center [777, 374] width 207 height 131
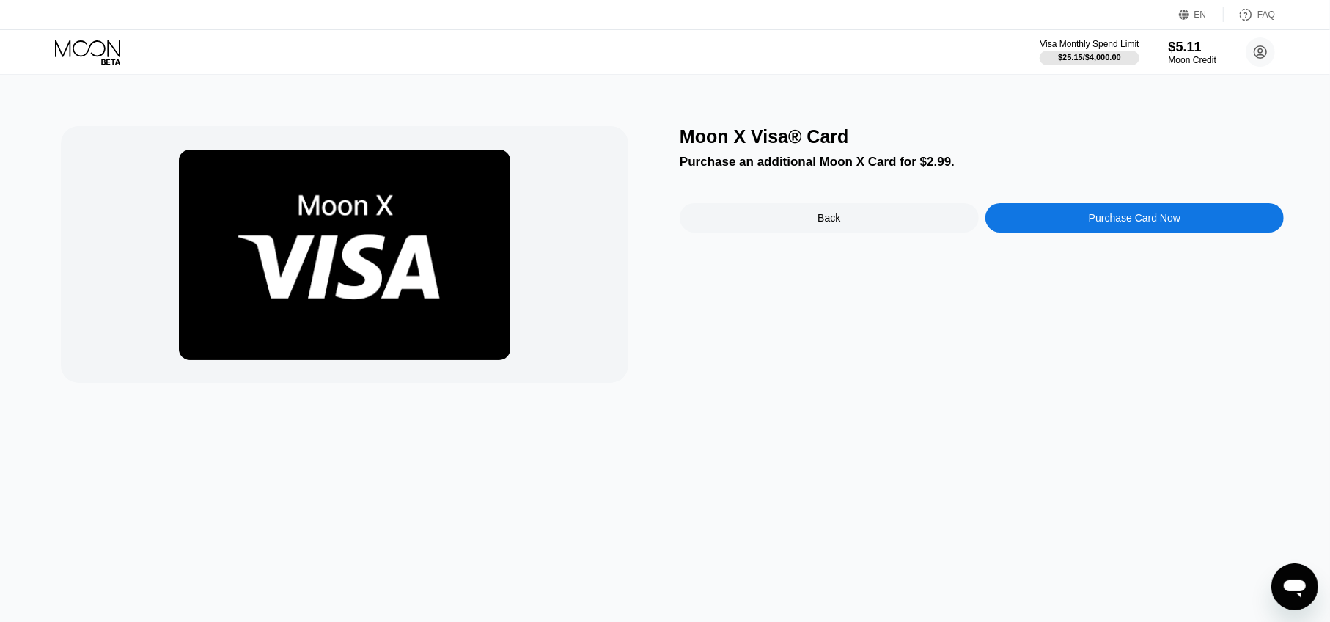
click at [1114, 205] on div "Moon X Visa® Card Purchase an additional Moon X Card for $2.99. Back Purchase C…" at bounding box center [982, 254] width 604 height 257
click at [1114, 211] on div "Purchase Card Now" at bounding box center [1134, 217] width 299 height 29
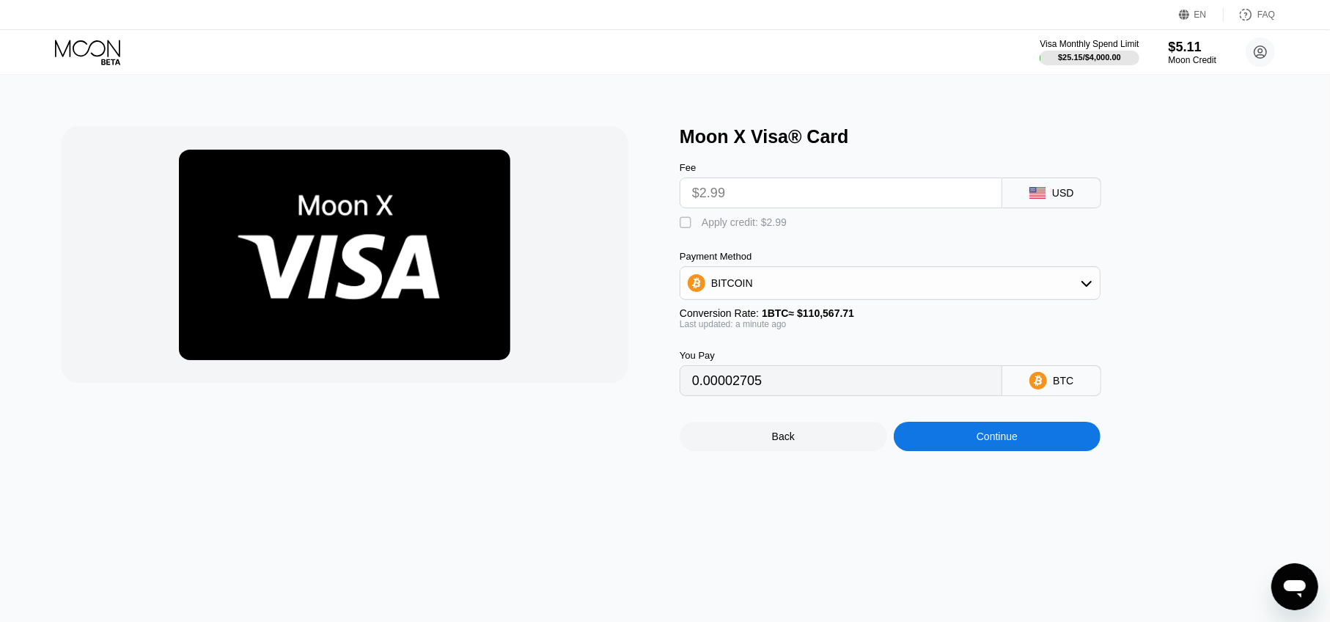
drag, startPoint x: 746, startPoint y: 210, endPoint x: 736, endPoint y: 224, distance: 16.9
click at [740, 218] on div "Fee $2.99 USD  Apply credit: $2.99 Payment Method BITCOIN Conversion Rate: 1 B…" at bounding box center [914, 271] width 469 height 249
click at [736, 224] on div "Apply credit: $2.99" at bounding box center [744, 222] width 85 height 12
type input "0"
click at [1037, 438] on div "Continue" at bounding box center [997, 436] width 207 height 29
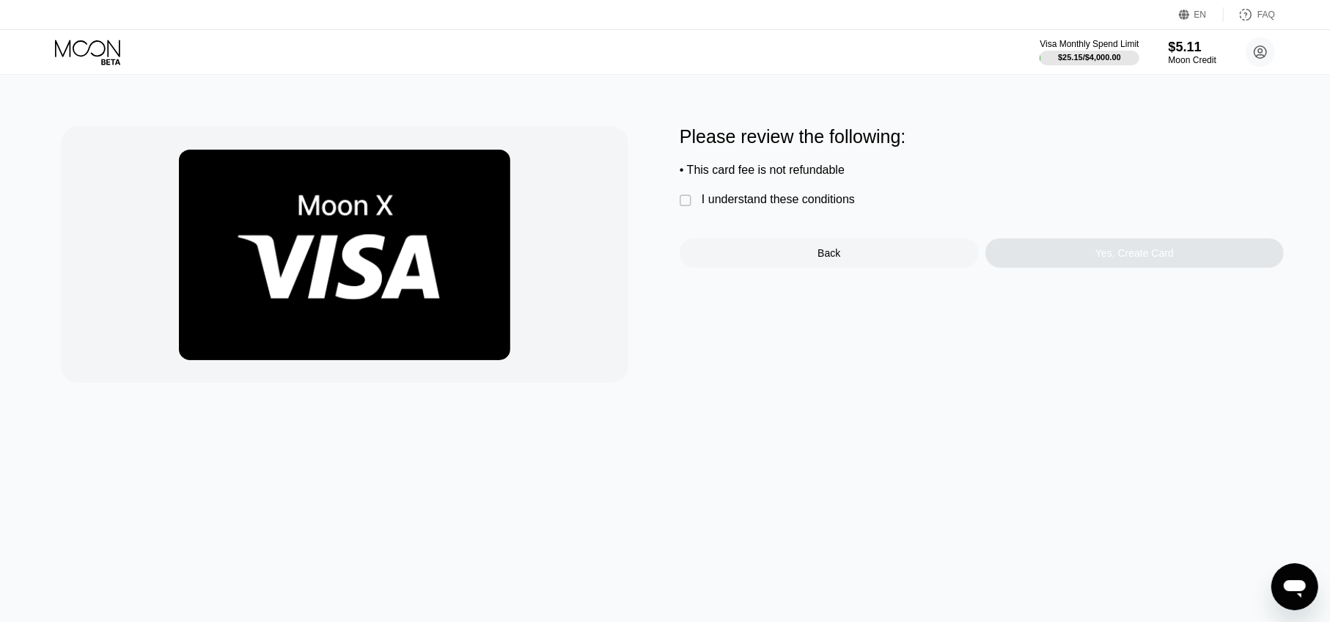
click at [747, 201] on div "I understand these conditions" at bounding box center [778, 199] width 153 height 13
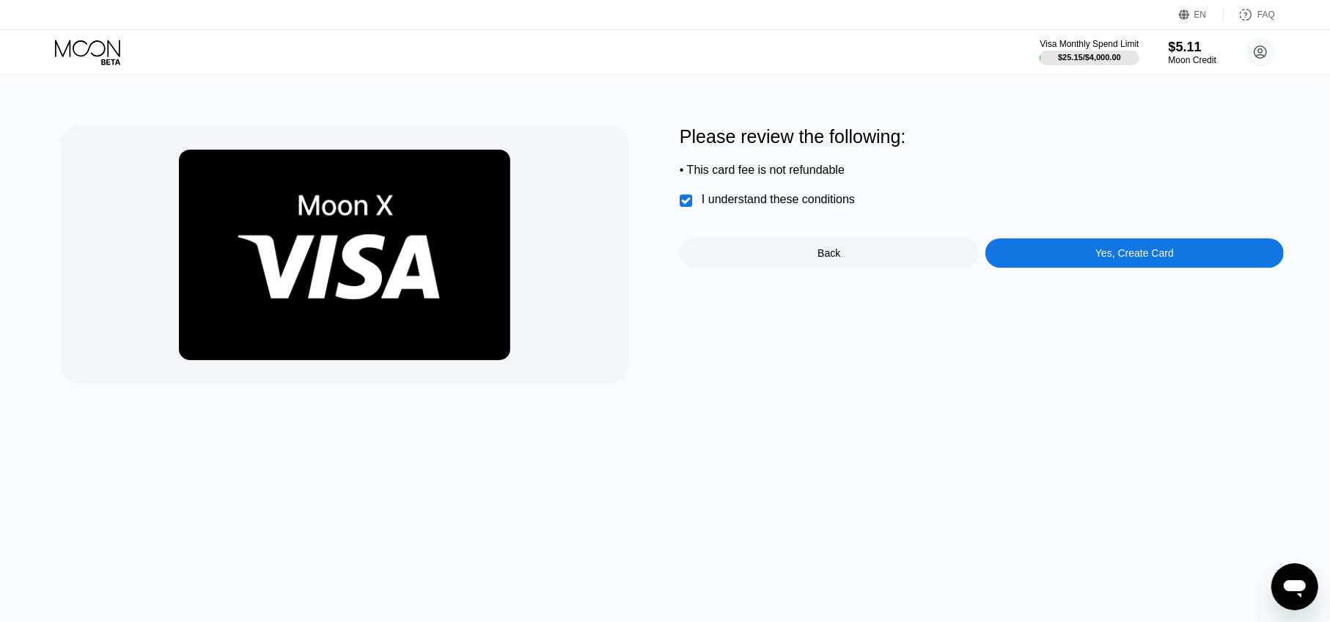
click at [1039, 255] on div "Yes, Create Card" at bounding box center [1134, 252] width 299 height 29
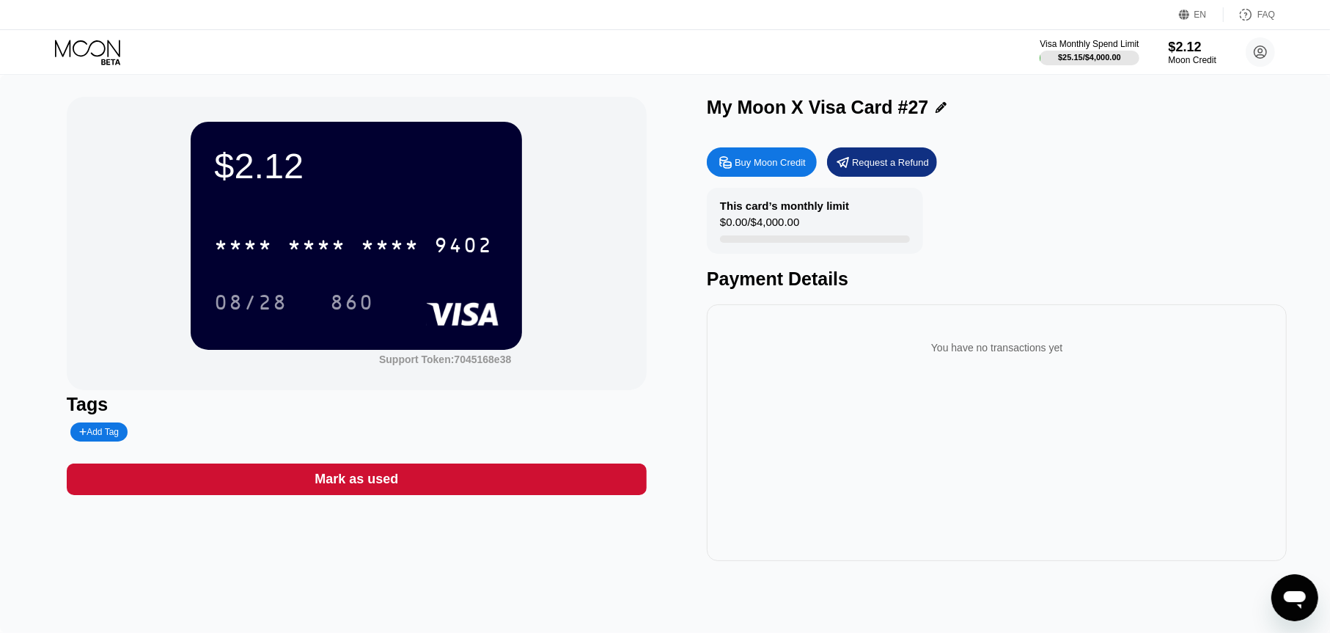
click at [111, 53] on icon at bounding box center [89, 53] width 68 height 26
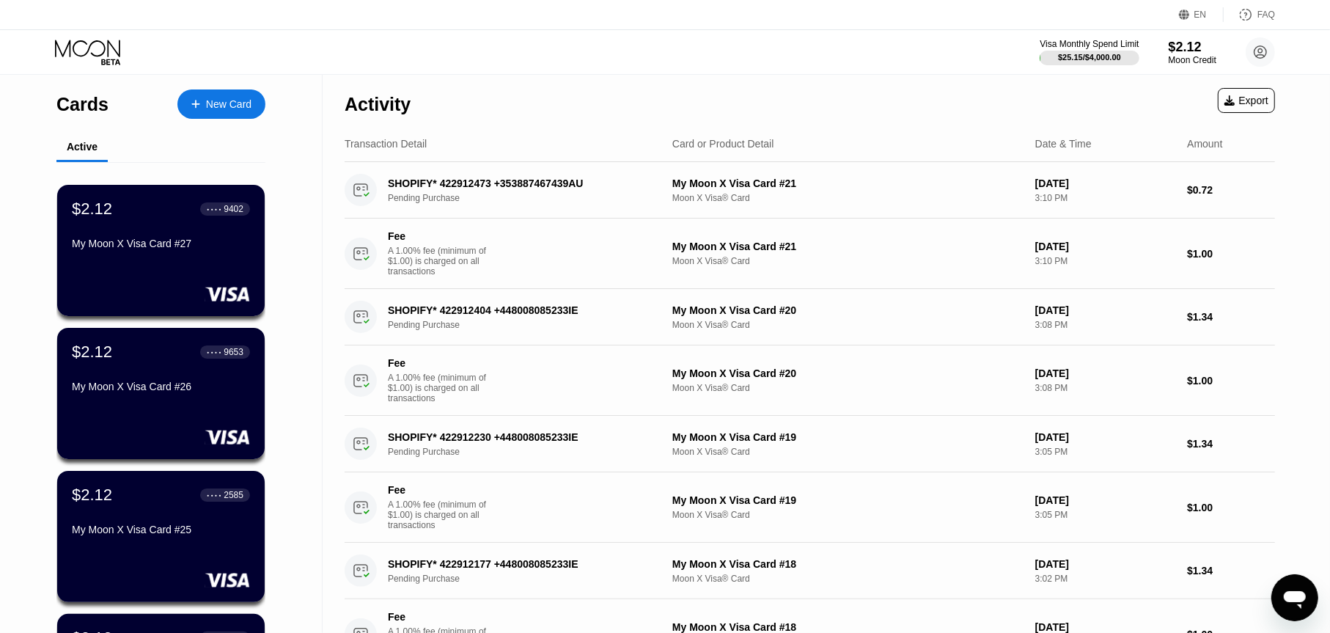
click at [78, 102] on div "Cards" at bounding box center [82, 104] width 52 height 21
click at [73, 106] on div "Cards" at bounding box center [82, 104] width 52 height 21
